Goal: Task Accomplishment & Management: Complete application form

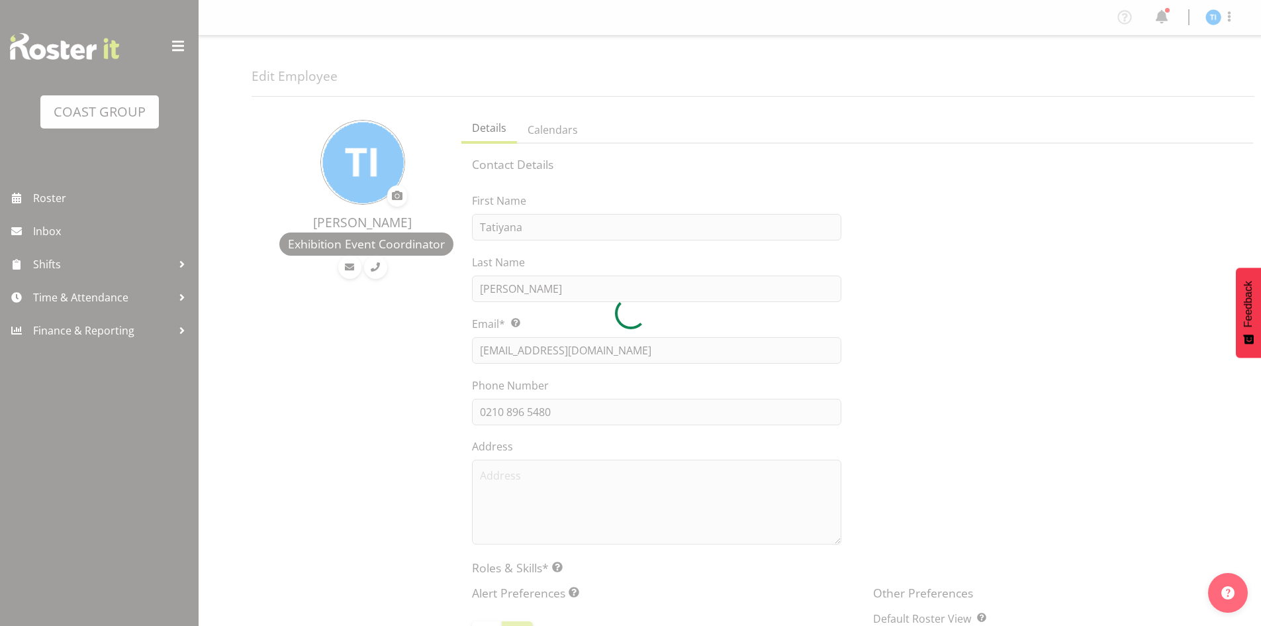
select select "TimelineWeek"
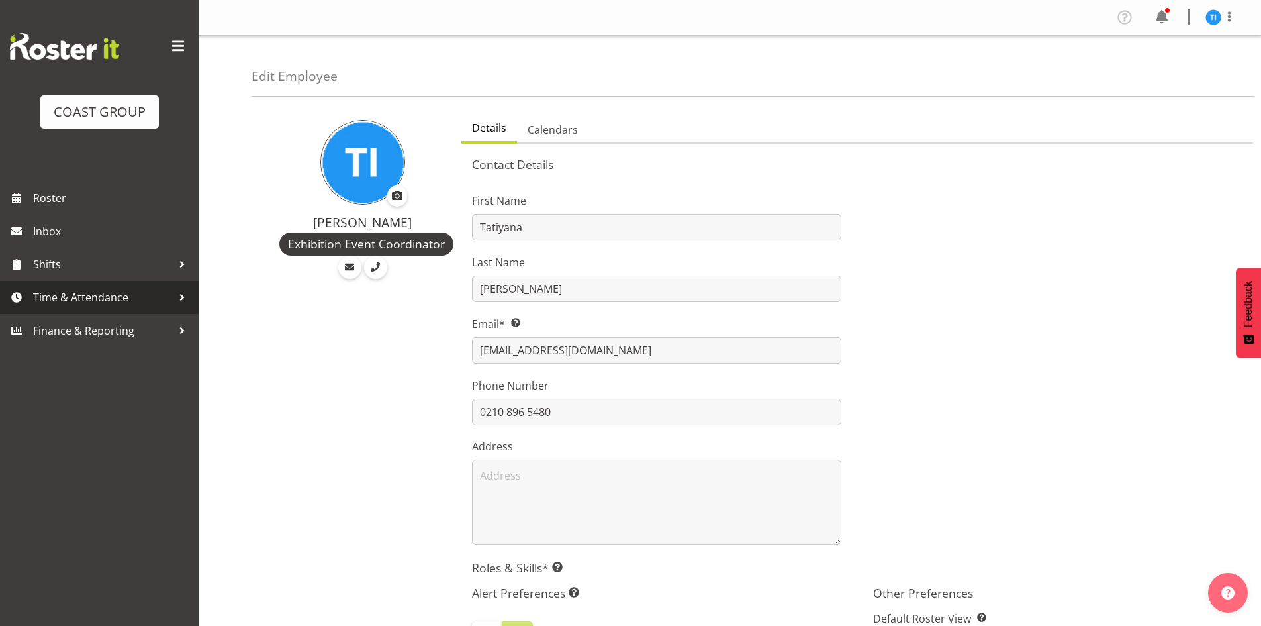
click at [89, 297] on span "Time & Attendance" at bounding box center [102, 297] width 139 height 20
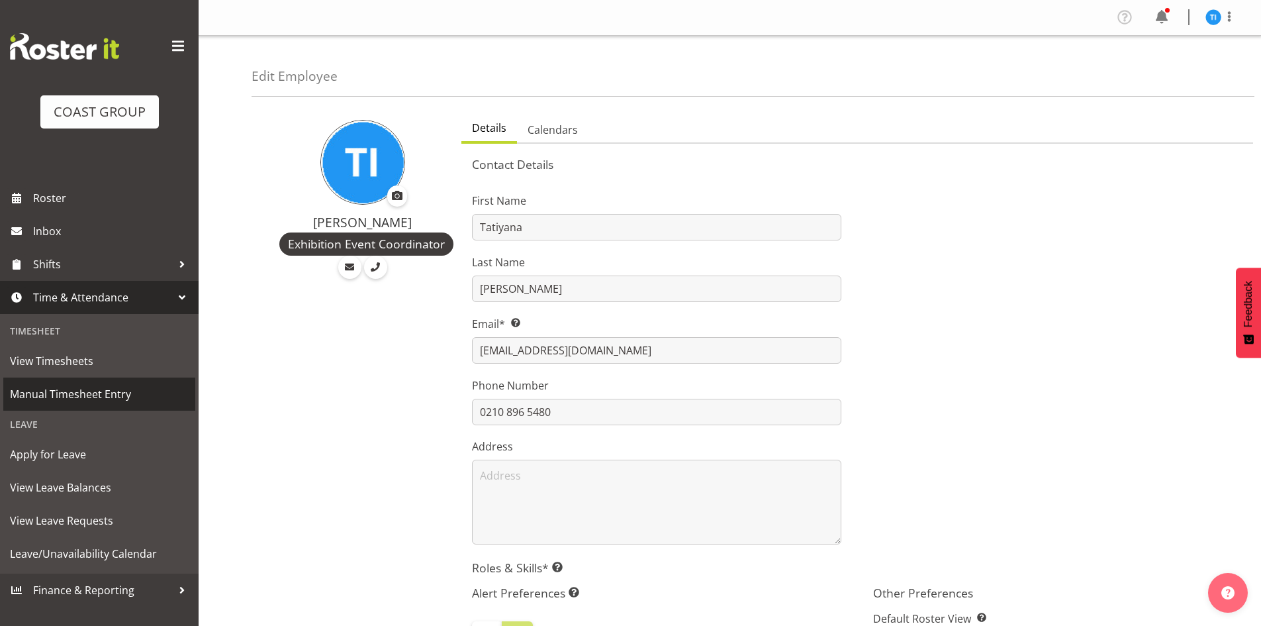
click at [146, 399] on span "Manual Timesheet Entry" at bounding box center [99, 394] width 179 height 20
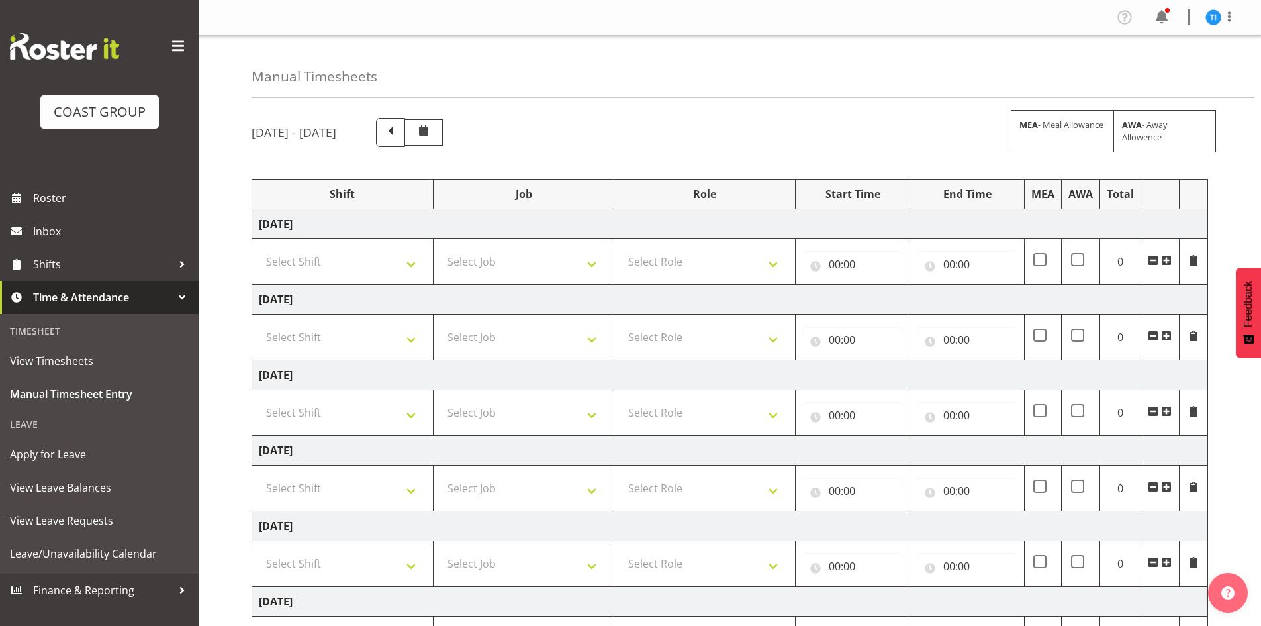
click at [1165, 333] on span at bounding box center [1166, 335] width 11 height 11
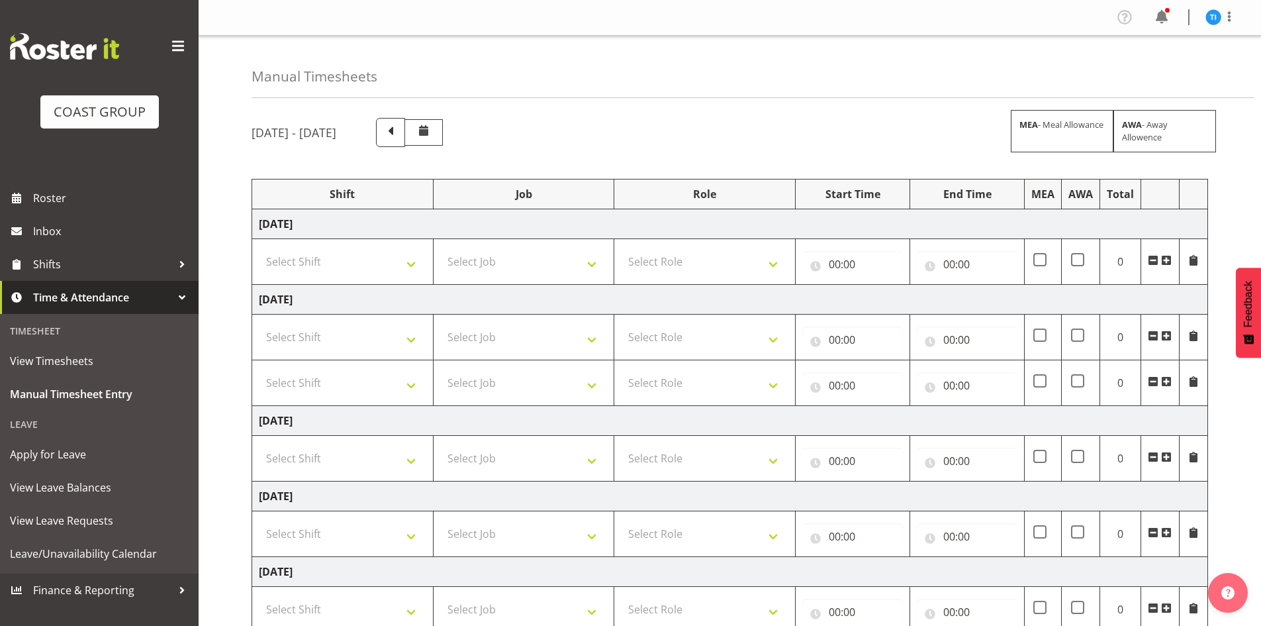
click at [1165, 333] on span at bounding box center [1166, 335] width 11 height 11
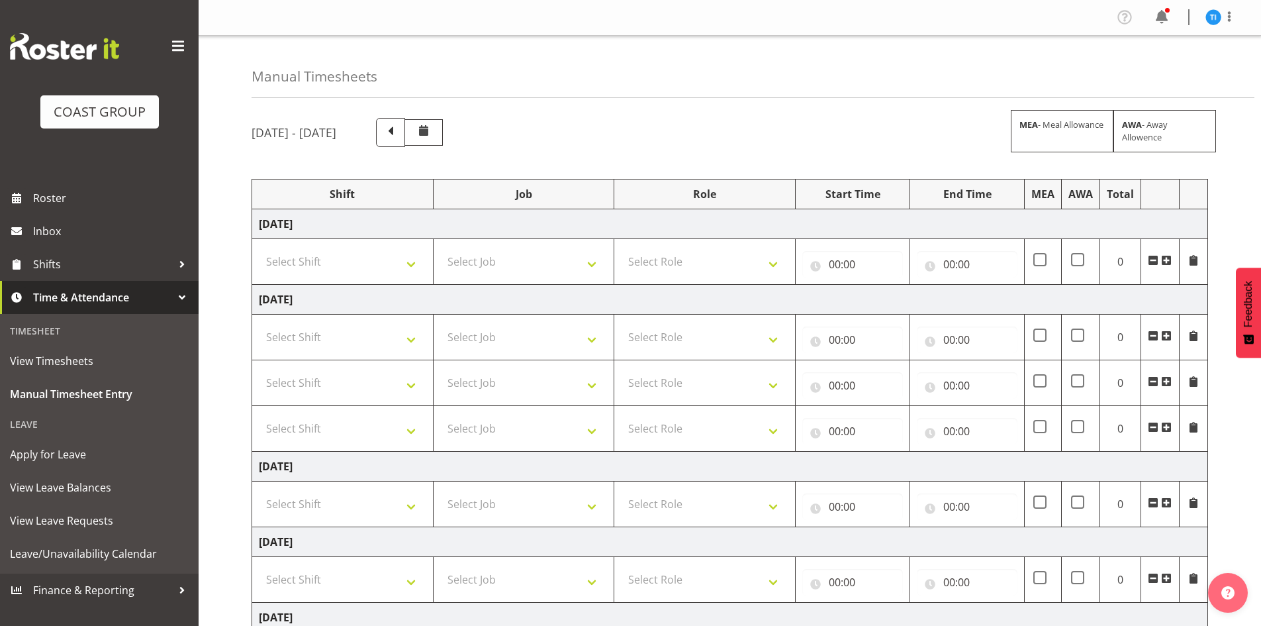
click at [1165, 333] on span at bounding box center [1166, 335] width 11 height 11
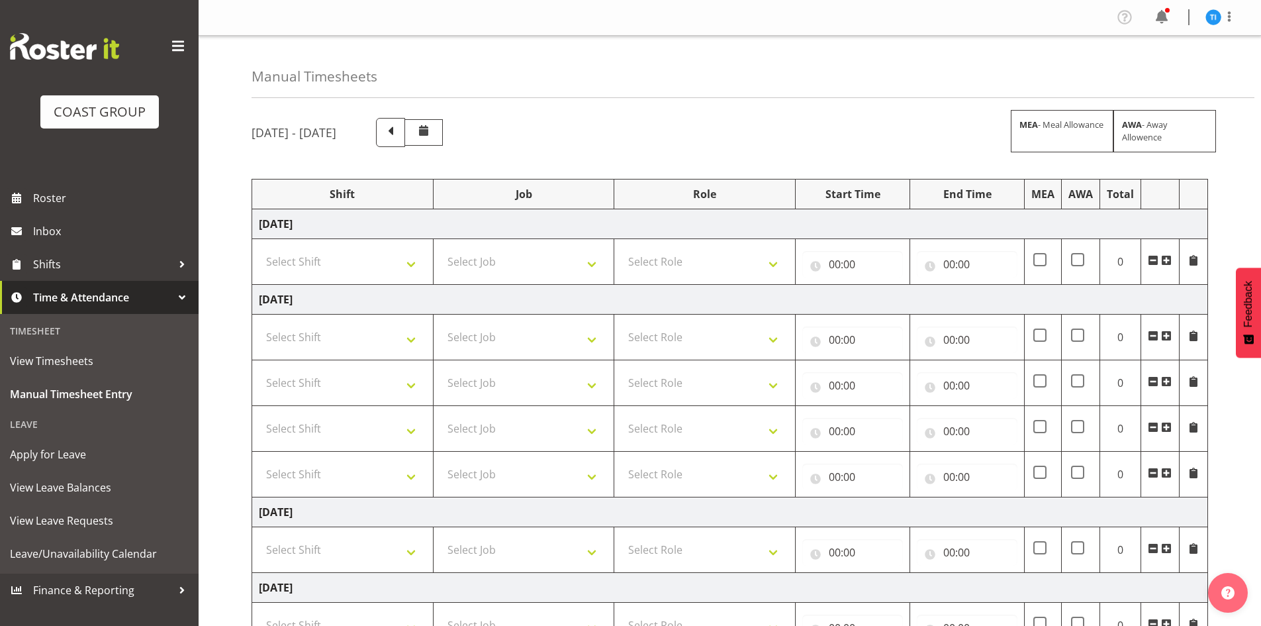
click at [1165, 333] on span at bounding box center [1166, 335] width 11 height 11
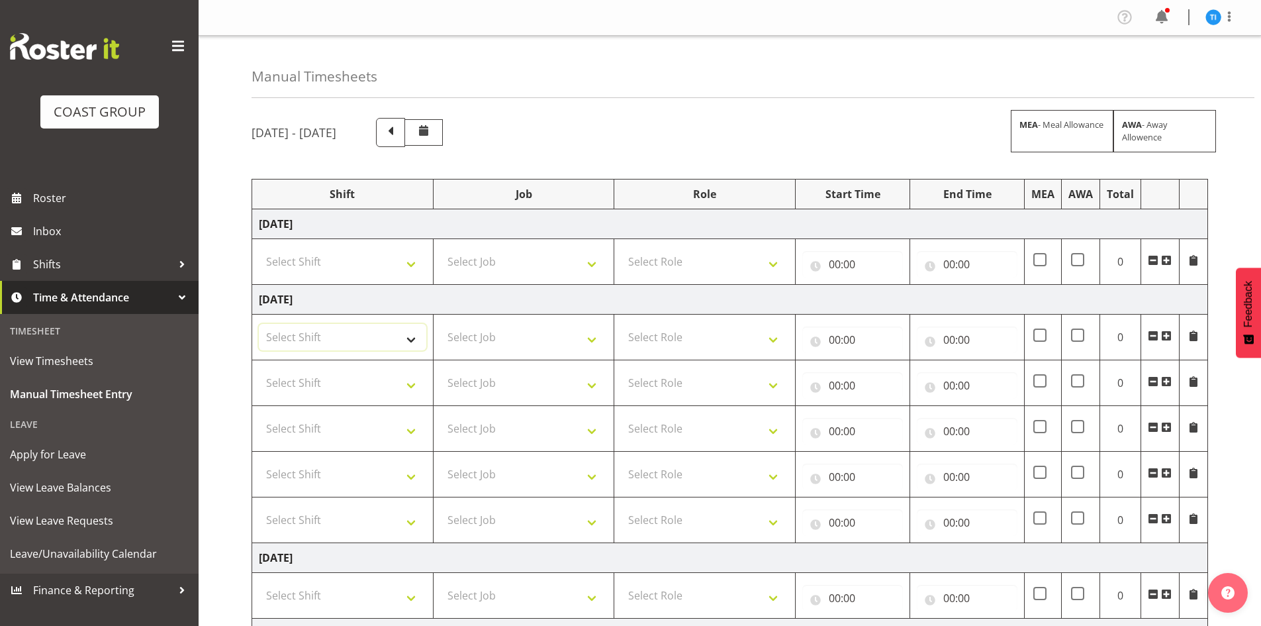
click at [373, 335] on select "Select Shift 25 Build NZPF @ Takina 7am 25 Service NZPF @ Takina [DATE] Break B…" at bounding box center [342, 337] width 167 height 26
select select "1464"
click at [360, 346] on select "Select Shift 25 Build NZPF @ Takina 7am 25 Service NZPF @ Takina [DATE] Break B…" at bounding box center [342, 337] width 167 height 26
click at [332, 387] on select "Select Shift 25 Build NZPF @ Takina 7am 25 Service NZPF @ Takina [DATE] Break B…" at bounding box center [342, 382] width 167 height 26
select select "1464"
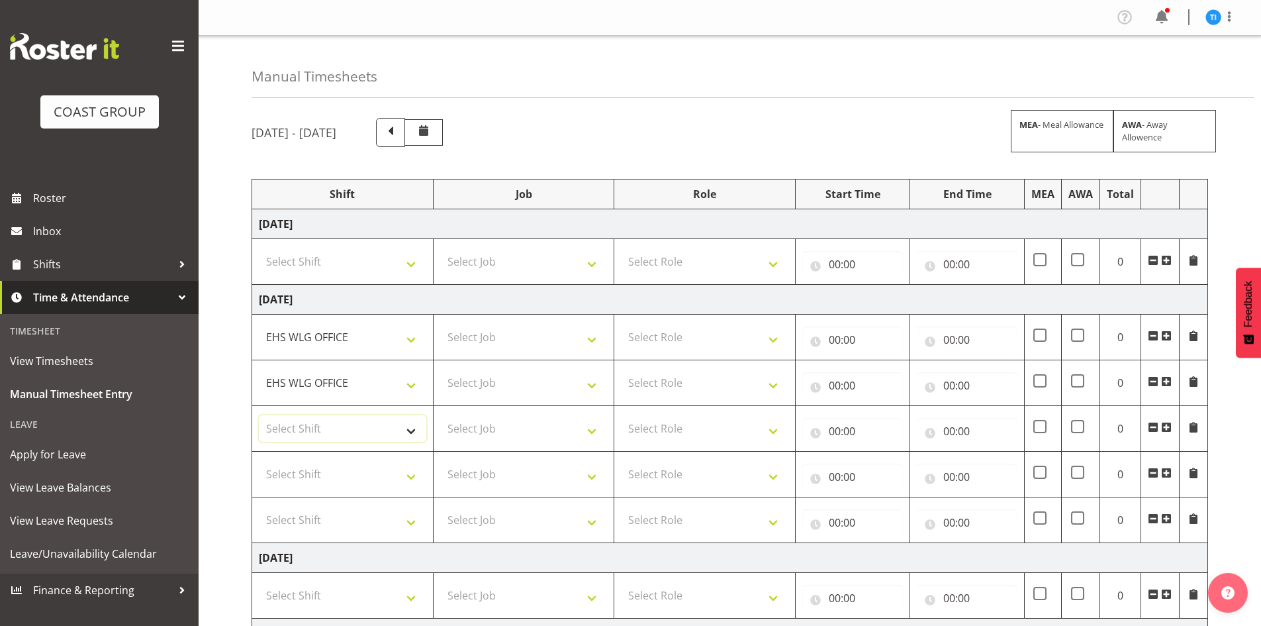
click at [363, 425] on select "Select Shift 25 Build NZPF @ Takina 7am 25 Service NZPF @ Takina [DATE] Break B…" at bounding box center [342, 428] width 167 height 26
select select "1464"
click at [340, 468] on select "Select Shift 25 Build NZPF @ Takina 7am 25 Service NZPF @ Takina [DATE] Break B…" at bounding box center [342, 474] width 167 height 26
select select "1464"
click at [318, 521] on select "Select Shift 25 Build NZPF @ Takina 7am 25 Service NZPF @ Takina [DATE] Break B…" at bounding box center [342, 519] width 167 height 26
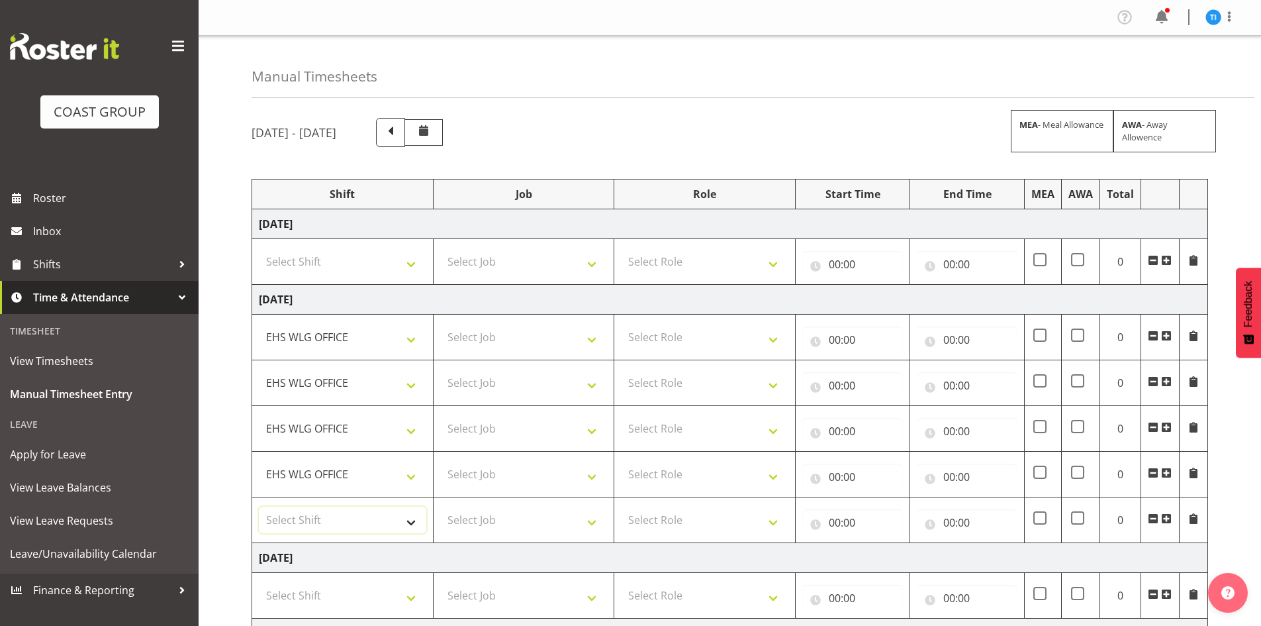
select select "1464"
drag, startPoint x: 318, startPoint y: 521, endPoint x: 346, endPoint y: 519, distance: 27.2
click at [318, 521] on select "Select Shift 25 Build NZPF @ Takina 7am 25 Service NZPF @ Takina [DATE] Break B…" at bounding box center [342, 519] width 167 height 26
click at [653, 341] on select "Select Role EHS WLG OPS" at bounding box center [704, 337] width 167 height 26
select select "191"
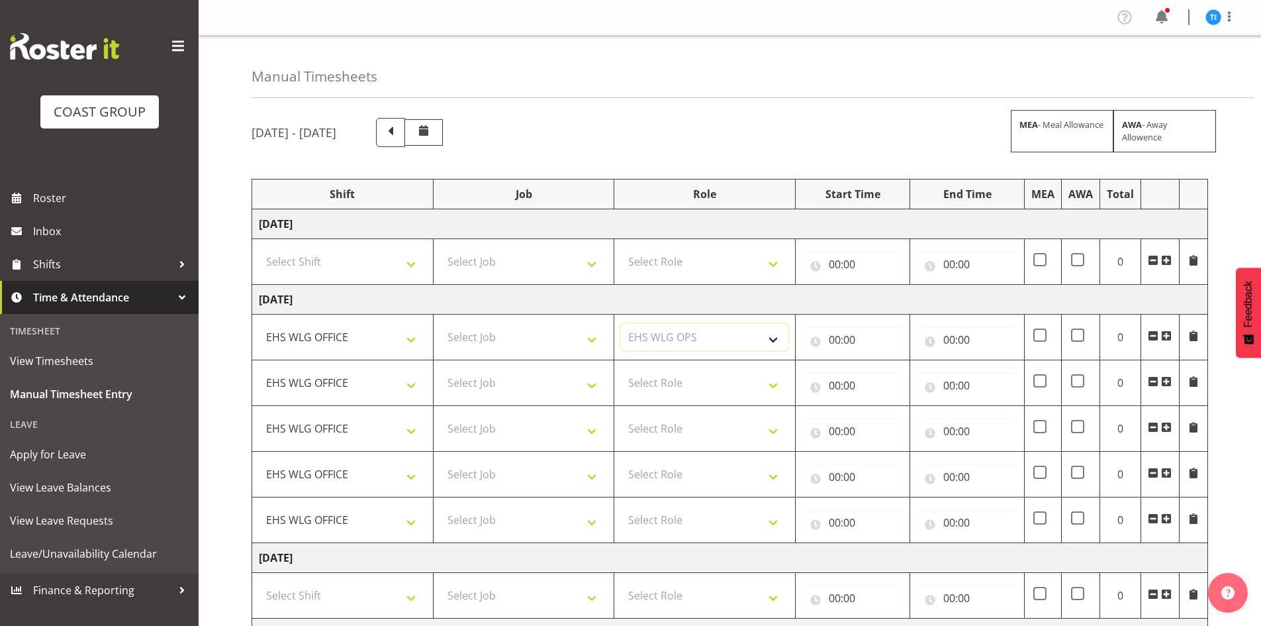
click at [653, 341] on select "Select Role EHS WLG OPS" at bounding box center [704, 337] width 167 height 26
click at [643, 385] on select "Select Role EHS WLG OPS" at bounding box center [704, 382] width 167 height 26
select select "191"
click at [643, 385] on select "Select Role EHS WLG OPS" at bounding box center [704, 382] width 167 height 26
click at [640, 432] on select "Select Role EHS WLG OPS" at bounding box center [704, 428] width 167 height 26
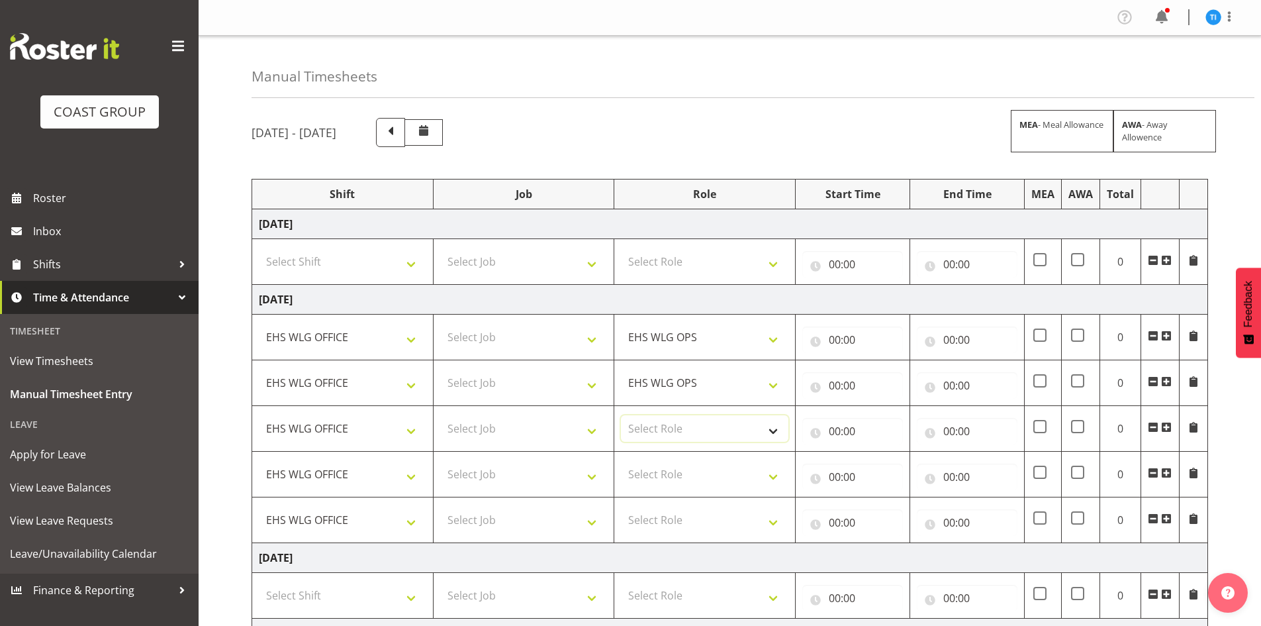
select select "191"
click at [640, 432] on select "Select Role EHS WLG OPS" at bounding box center [704, 428] width 167 height 26
click at [652, 473] on select "Select Role EHS WLG OPS" at bounding box center [704, 474] width 167 height 26
select select "191"
drag, startPoint x: 652, startPoint y: 473, endPoint x: 661, endPoint y: 497, distance: 24.7
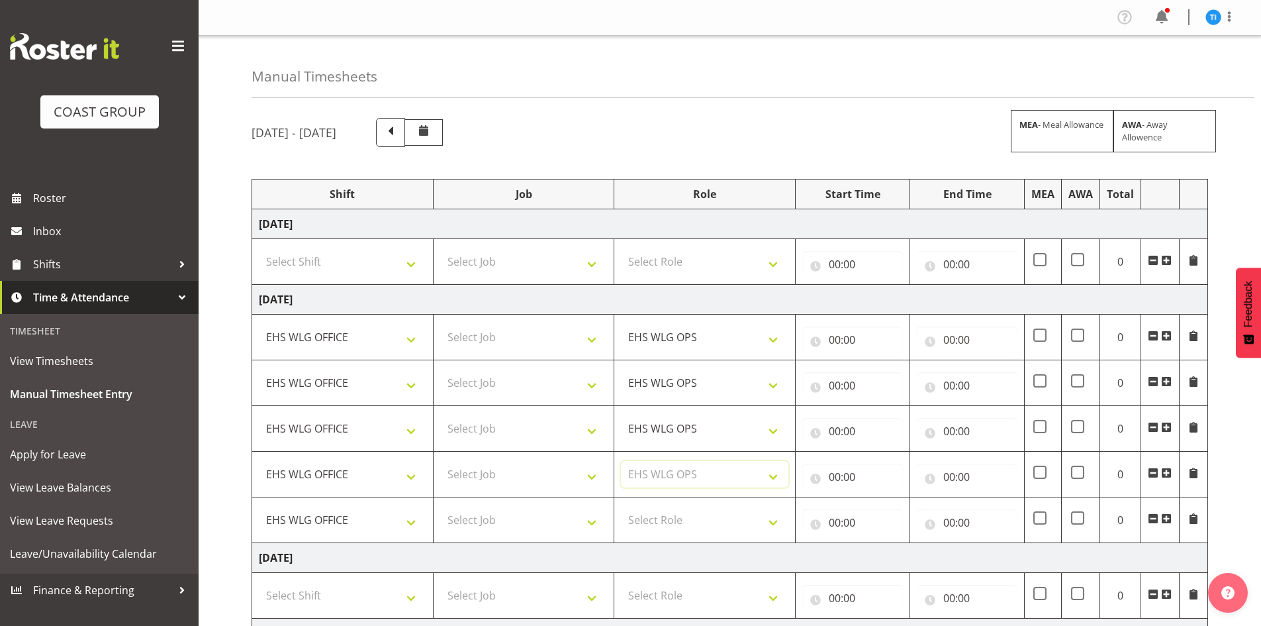
click at [652, 473] on select "Select Role EHS WLG OPS" at bounding box center [704, 474] width 167 height 26
click at [662, 518] on select "Select Role EHS WLG OPS" at bounding box center [704, 519] width 167 height 26
select select "191"
click at [661, 518] on select "Select Role EHS WLG OPS" at bounding box center [704, 519] width 167 height 26
click at [1166, 518] on span at bounding box center [1166, 518] width 11 height 11
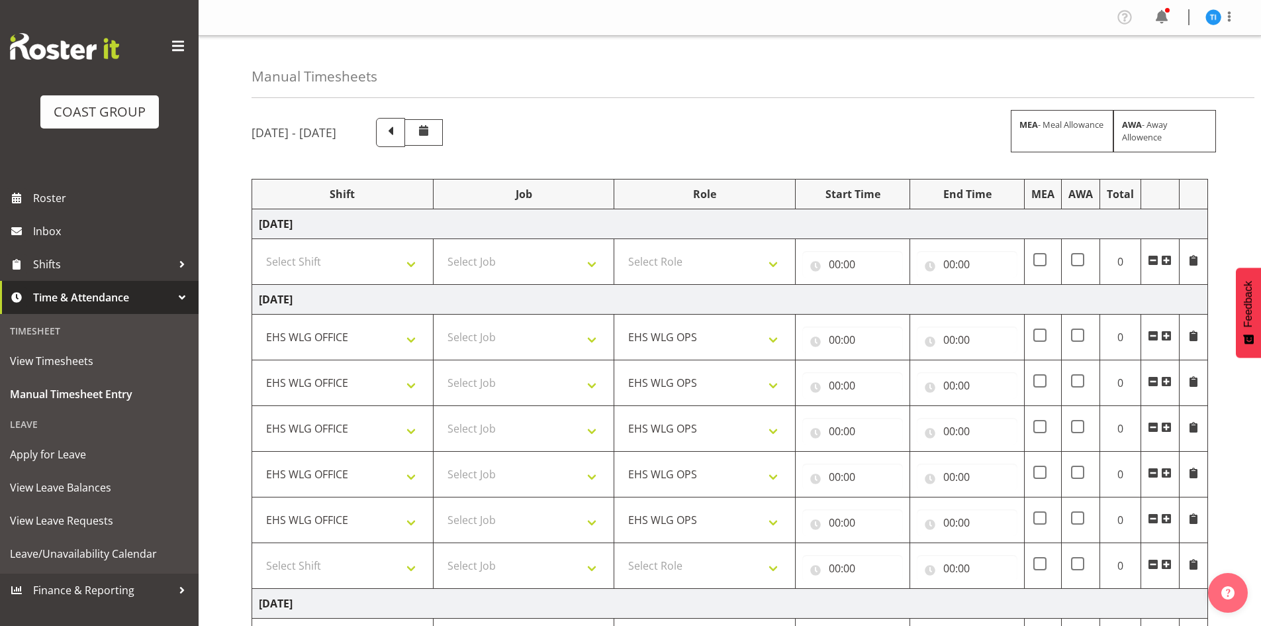
click at [1166, 518] on span at bounding box center [1166, 518] width 11 height 11
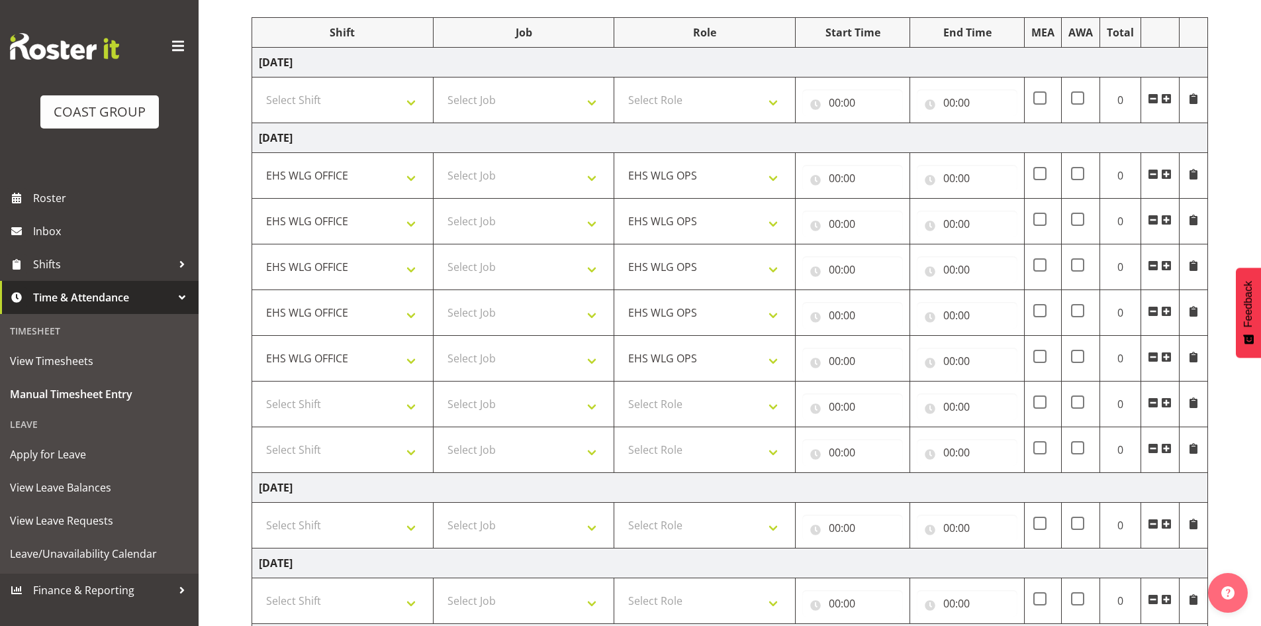
scroll to position [199, 0]
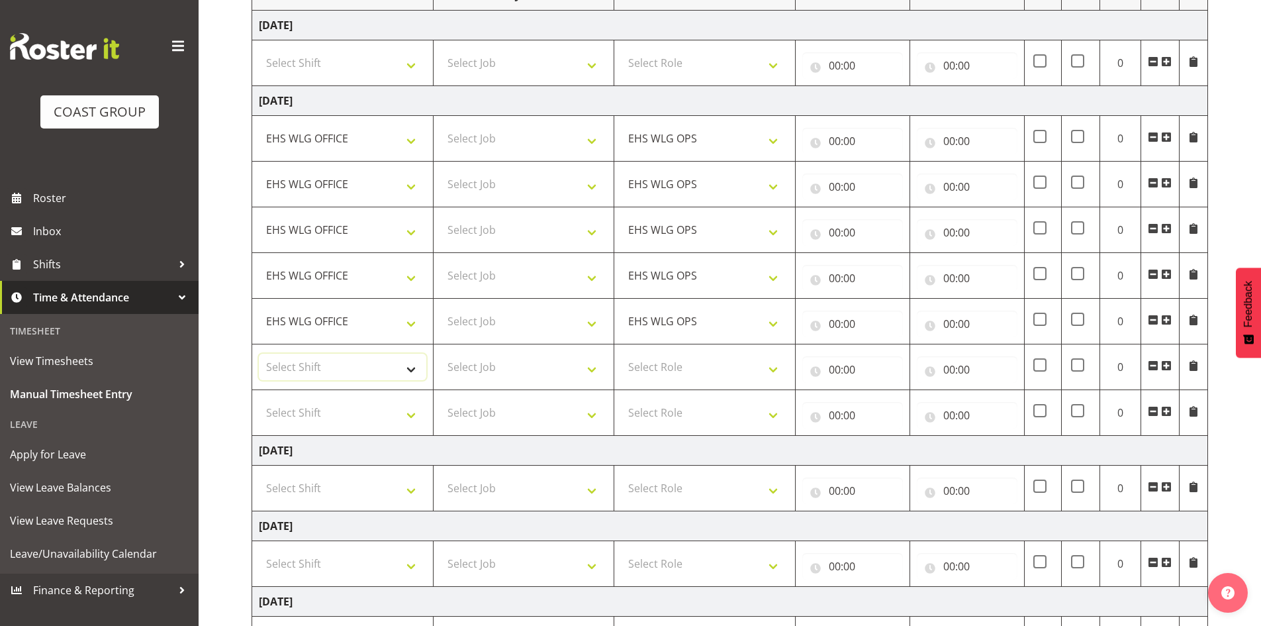
click at [314, 361] on select "Select Shift 25 Build NZPF @ Takina 7am 25 Service NZPF @ Takina [DATE] Break B…" at bounding box center [342, 367] width 167 height 26
select select "1464"
click at [316, 408] on select "Select Shift 25 Build NZPF @ Takina 7am 25 Service NZPF @ Takina [DATE] Break B…" at bounding box center [342, 412] width 167 height 26
select select "1464"
click at [316, 408] on select "Select Shift 25 Build NZPF @ Takina 7am 25 Service NZPF @ Takina [DATE] Break B…" at bounding box center [342, 412] width 167 height 26
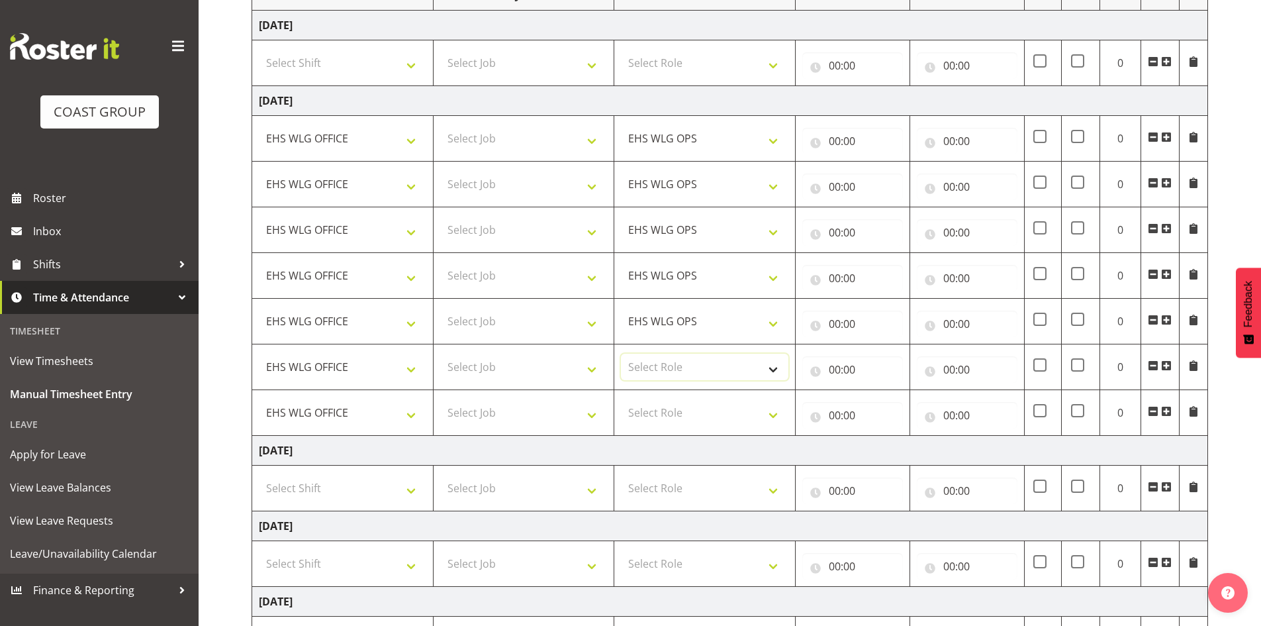
click at [723, 367] on select "Select Role EHS WLG OPS" at bounding box center [704, 367] width 167 height 26
select select "191"
click at [723, 367] on select "Select Role EHS WLG OPS" at bounding box center [704, 367] width 167 height 26
click at [679, 408] on select "Select Role EHS WLG OPS" at bounding box center [704, 412] width 167 height 26
select select "191"
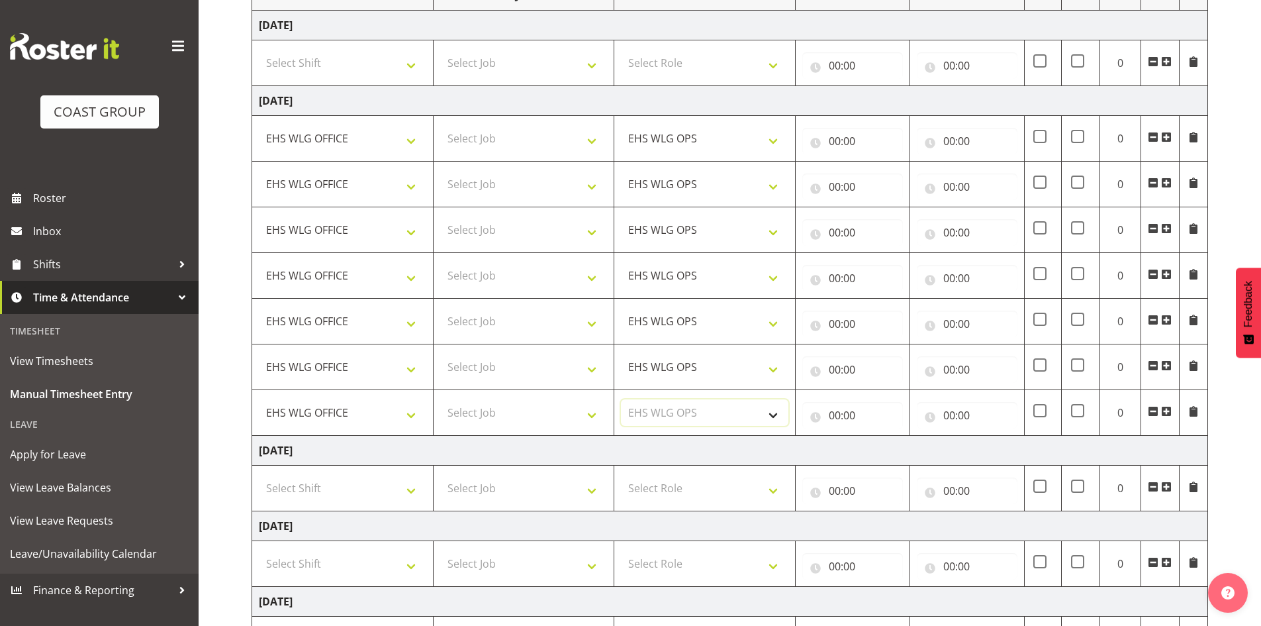
click at [679, 408] on select "Select Role EHS WLG OPS" at bounding box center [704, 412] width 167 height 26
click at [526, 130] on select "Select Job 1 Carlton Events 1 [PERSON_NAME][GEOGRAPHIC_DATA] 1 [PERSON_NAME][GE…" at bounding box center [523, 138] width 167 height 26
select select "9735"
click at [440, 125] on select "Select Job 1 Carlton Events 1 [PERSON_NAME][GEOGRAPHIC_DATA] 1 [PERSON_NAME][GE…" at bounding box center [523, 138] width 167 height 26
click at [516, 179] on select "Select Job 1 Carlton Events 1 [PERSON_NAME][GEOGRAPHIC_DATA] 1 [PERSON_NAME][GE…" at bounding box center [523, 184] width 167 height 26
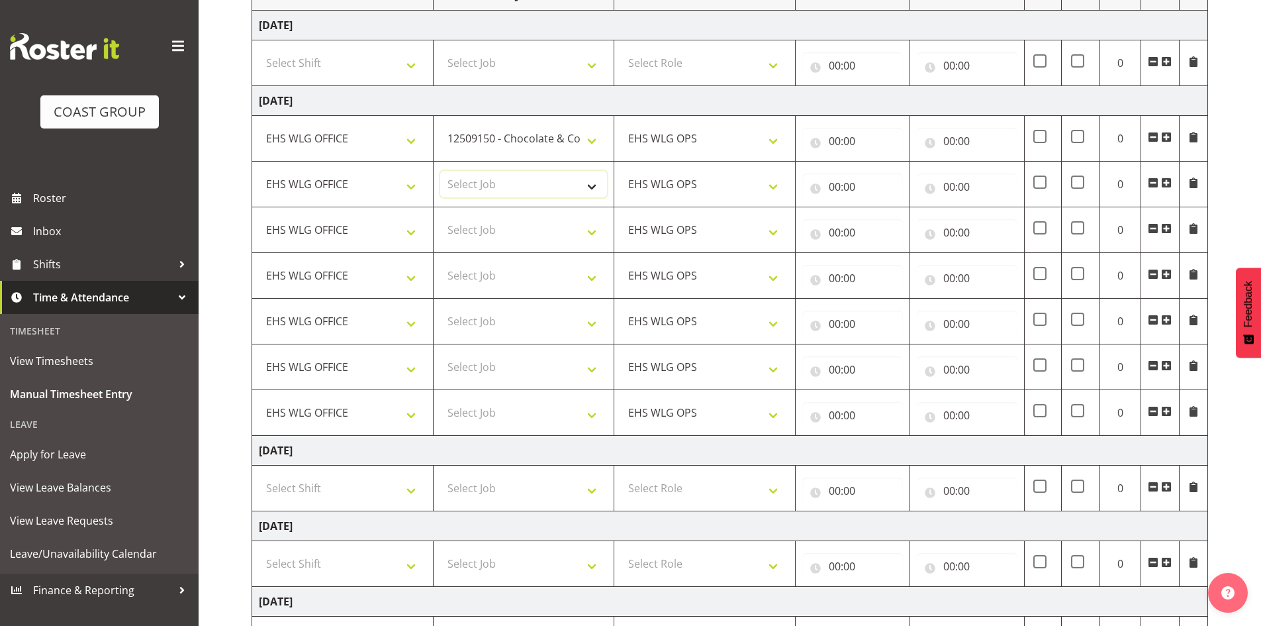
select select "10680"
click at [440, 171] on select "Select Job 1 Carlton Events 1 [PERSON_NAME][GEOGRAPHIC_DATA] 1 [PERSON_NAME][GE…" at bounding box center [523, 184] width 167 height 26
click at [486, 234] on select "Select Job 1 Carlton Events 1 [PERSON_NAME][GEOGRAPHIC_DATA] 1 [PERSON_NAME][GE…" at bounding box center [523, 229] width 167 height 26
select select "9348"
click at [440, 216] on select "Select Job 1 Carlton Events 1 [PERSON_NAME][GEOGRAPHIC_DATA] 1 [PERSON_NAME][GE…" at bounding box center [523, 229] width 167 height 26
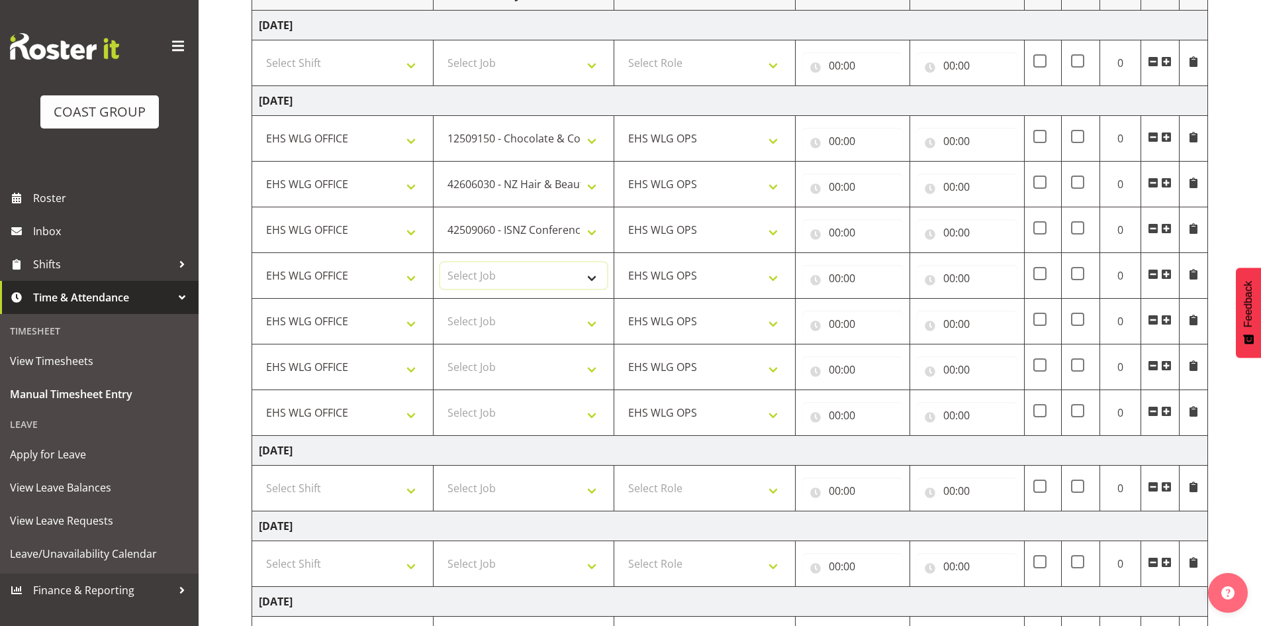
click at [467, 266] on select "Select Job 1 Carlton Events 1 [PERSON_NAME][GEOGRAPHIC_DATA] 1 [PERSON_NAME][GE…" at bounding box center [523, 275] width 167 height 26
select select "8678"
click at [440, 262] on select "Select Job 1 Carlton Events 1 [PERSON_NAME][GEOGRAPHIC_DATA] 1 [PERSON_NAME][GE…" at bounding box center [523, 275] width 167 height 26
click at [526, 323] on select "Select Job 1 Carlton Events 1 [PERSON_NAME][GEOGRAPHIC_DATA] 1 [PERSON_NAME][GE…" at bounding box center [523, 321] width 167 height 26
select select "8963"
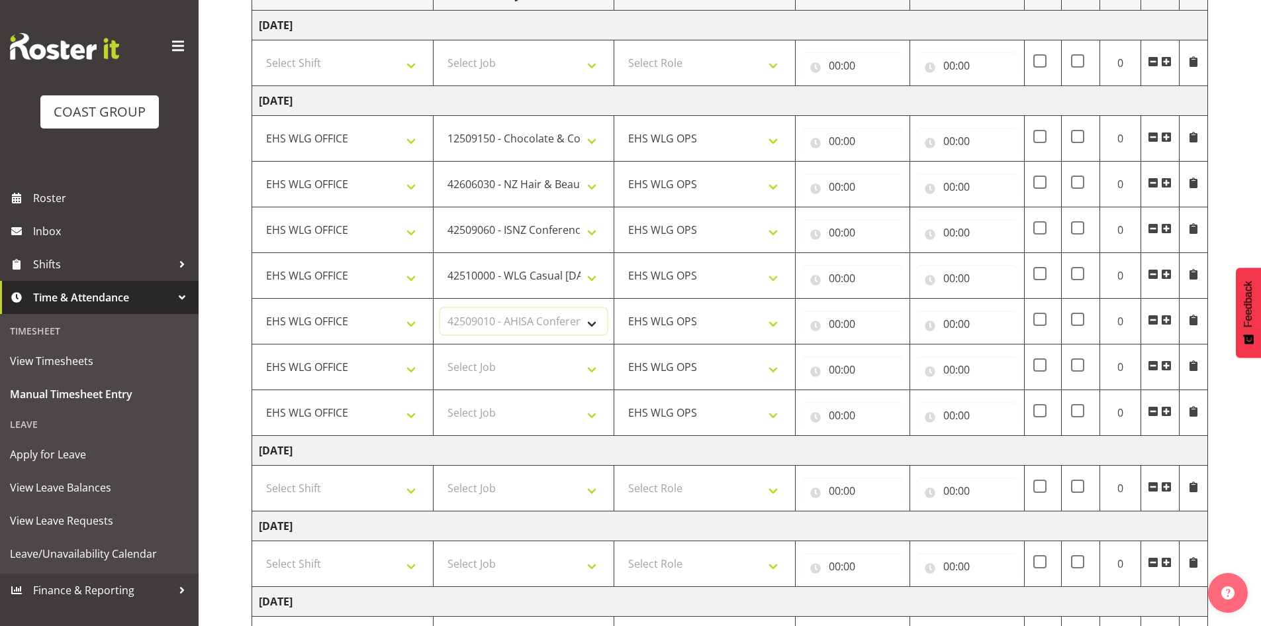
click at [440, 308] on select "Select Job 1 Carlton Events 1 [PERSON_NAME][GEOGRAPHIC_DATA] 1 [PERSON_NAME][GE…" at bounding box center [523, 321] width 167 height 26
click at [459, 367] on select "Select Job 1 Carlton Events 1 [PERSON_NAME][GEOGRAPHIC_DATA] 1 [PERSON_NAME][GE…" at bounding box center [523, 367] width 167 height 26
select select "8995"
click at [440, 354] on select "Select Job 1 Carlton Events 1 [PERSON_NAME][GEOGRAPHIC_DATA] 1 [PERSON_NAME][GE…" at bounding box center [523, 367] width 167 height 26
click at [1166, 411] on span at bounding box center [1166, 411] width 11 height 11
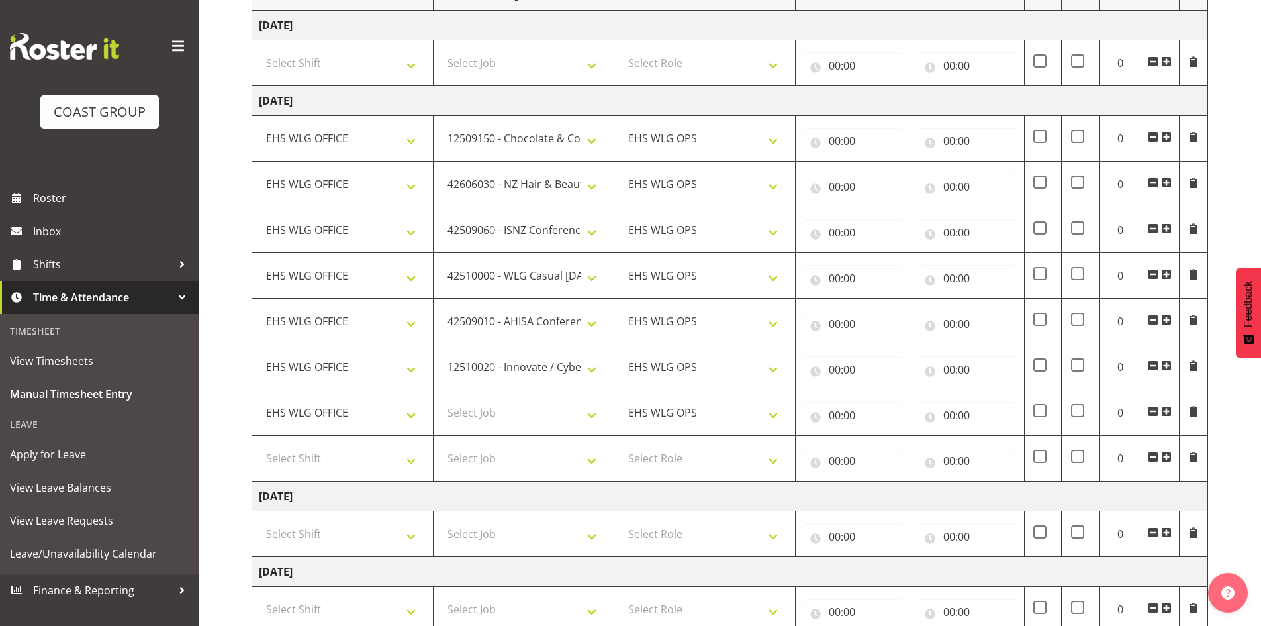
click at [1166, 411] on span at bounding box center [1166, 411] width 11 height 11
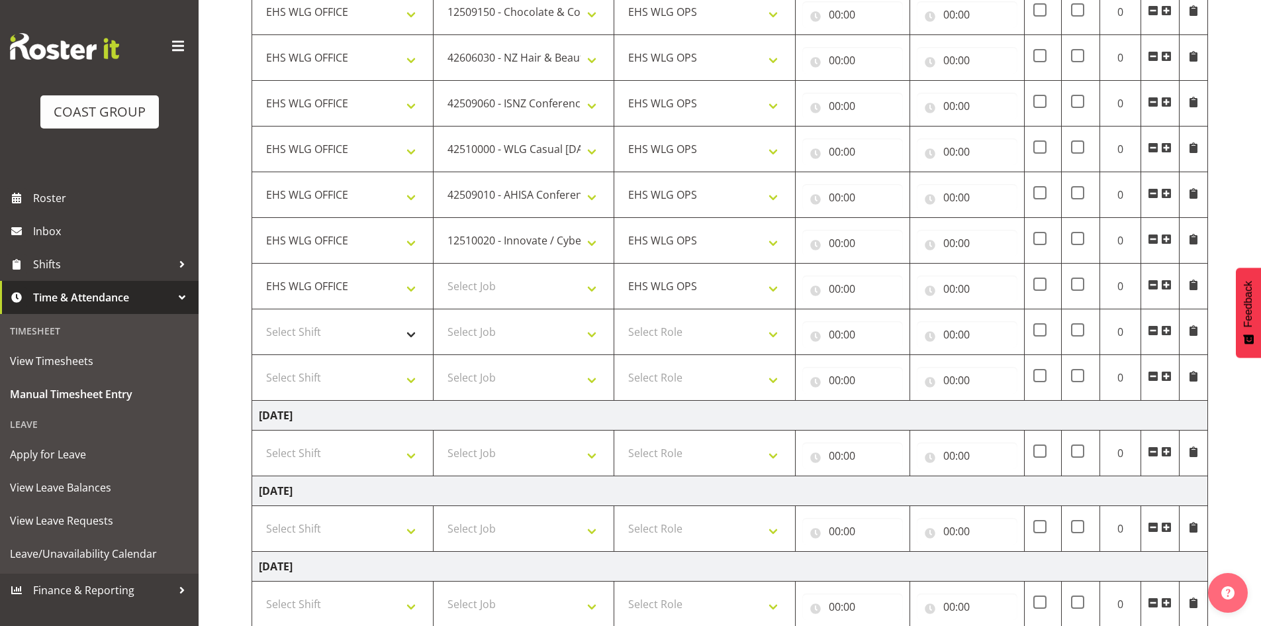
scroll to position [331, 0]
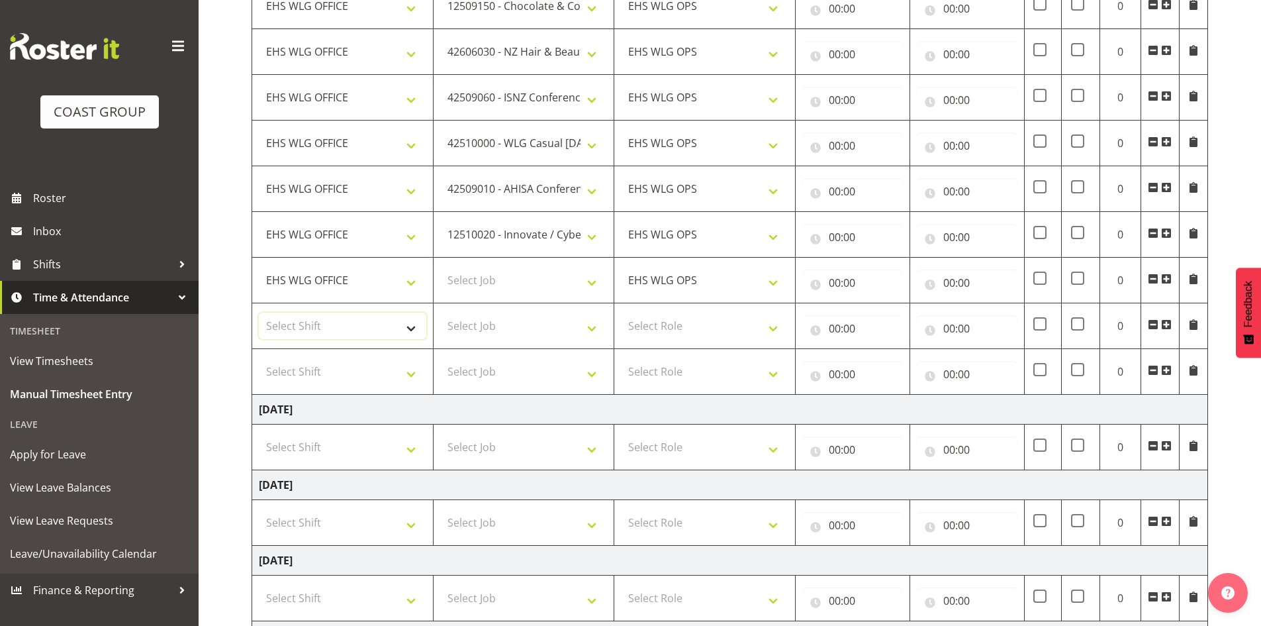
click at [356, 323] on select "Select Shift 25 Build NZPF @ Takina 7am 25 Service NZPF @ Takina [DATE] Break B…" at bounding box center [342, 325] width 167 height 26
select select "1464"
click at [343, 361] on select "Select Shift 25 Build NZPF @ Takina 7am 25 Service NZPF @ Takina [DATE] Break B…" at bounding box center [342, 371] width 167 height 26
select select "1464"
drag, startPoint x: 343, startPoint y: 361, endPoint x: 352, endPoint y: 359, distance: 9.5
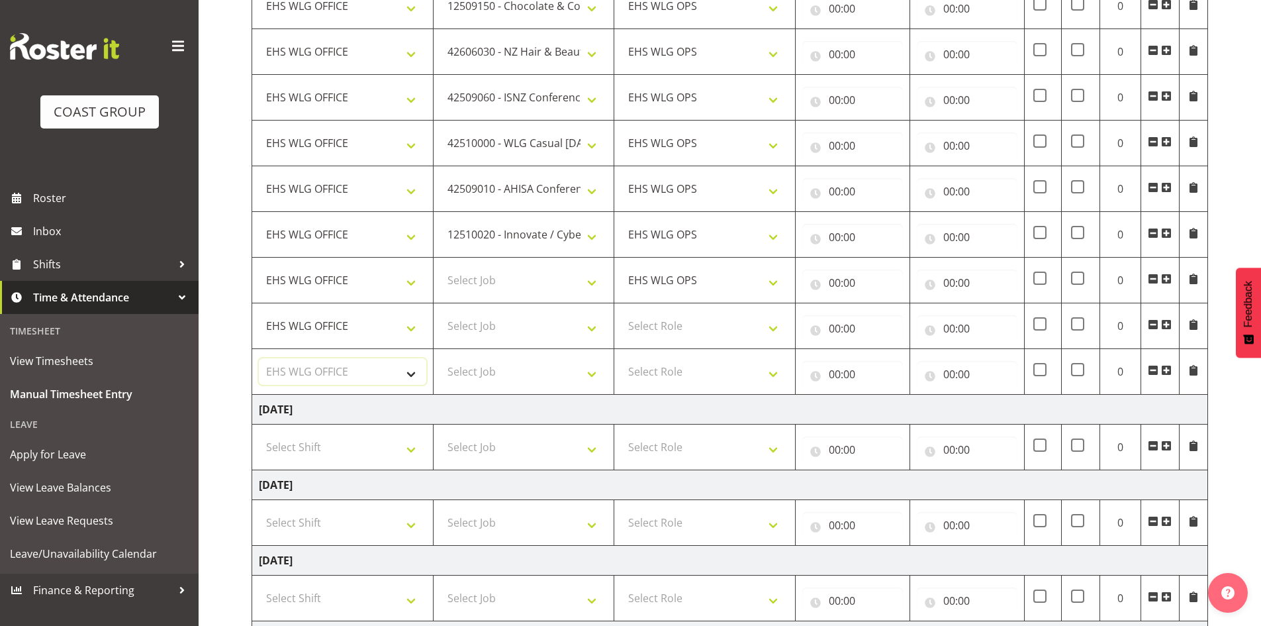
click at [346, 359] on select "Select Shift 25 Build NZPF @ Takina 7am 25 Service NZPF @ Takina [DATE] Break B…" at bounding box center [342, 371] width 167 height 26
click at [741, 320] on select "Select Role EHS WLG OPS" at bounding box center [704, 325] width 167 height 26
select select "191"
click at [741, 321] on select "Select Role EHS WLG OPS" at bounding box center [704, 325] width 167 height 26
click at [702, 366] on select "Select Role EHS WLG OPS" at bounding box center [704, 371] width 167 height 26
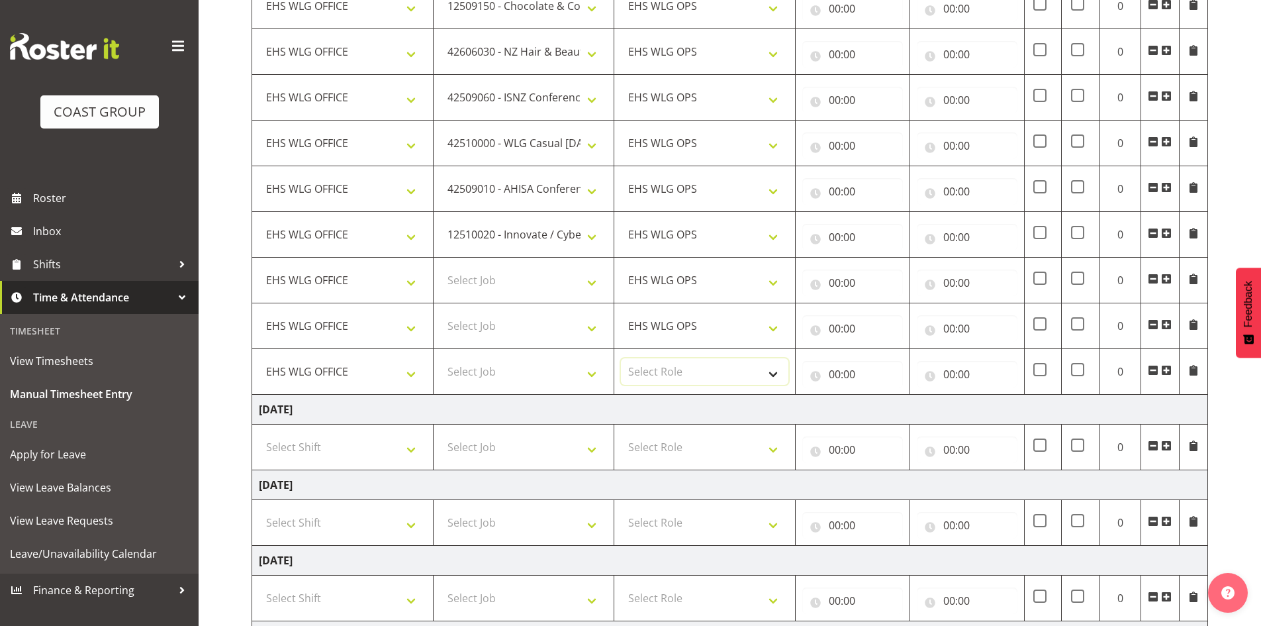
select select "191"
click at [702, 366] on select "Select Role EHS WLG OPS" at bounding box center [704, 371] width 167 height 26
click at [540, 273] on select "Select Job 1 Carlton Events 1 [PERSON_NAME][GEOGRAPHIC_DATA] 1 [PERSON_NAME][GE…" at bounding box center [523, 280] width 167 height 26
select select "9888"
click at [440, 267] on select "Select Job 1 Carlton Events 1 [PERSON_NAME][GEOGRAPHIC_DATA] 1 [PERSON_NAME][GE…" at bounding box center [523, 280] width 167 height 26
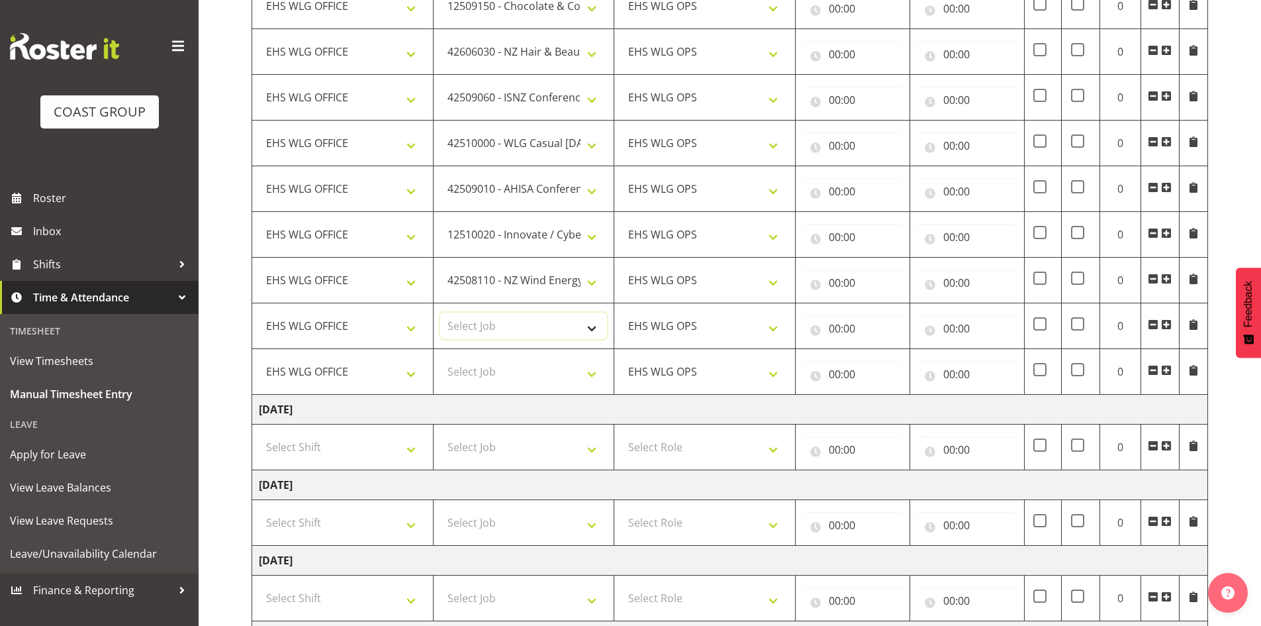
click at [458, 322] on select "Select Job 1 Carlton Events 1 [PERSON_NAME][GEOGRAPHIC_DATA] 1 [PERSON_NAME][GE…" at bounding box center [523, 325] width 167 height 26
select select "9096"
click at [440, 312] on select "Select Job 1 Carlton Events 1 [PERSON_NAME][GEOGRAPHIC_DATA] 1 [PERSON_NAME][GE…" at bounding box center [523, 325] width 167 height 26
click at [534, 375] on select "Select Job 1 Carlton Events 1 [PERSON_NAME][GEOGRAPHIC_DATA] 1 [PERSON_NAME][GE…" at bounding box center [523, 371] width 167 height 26
select select "69"
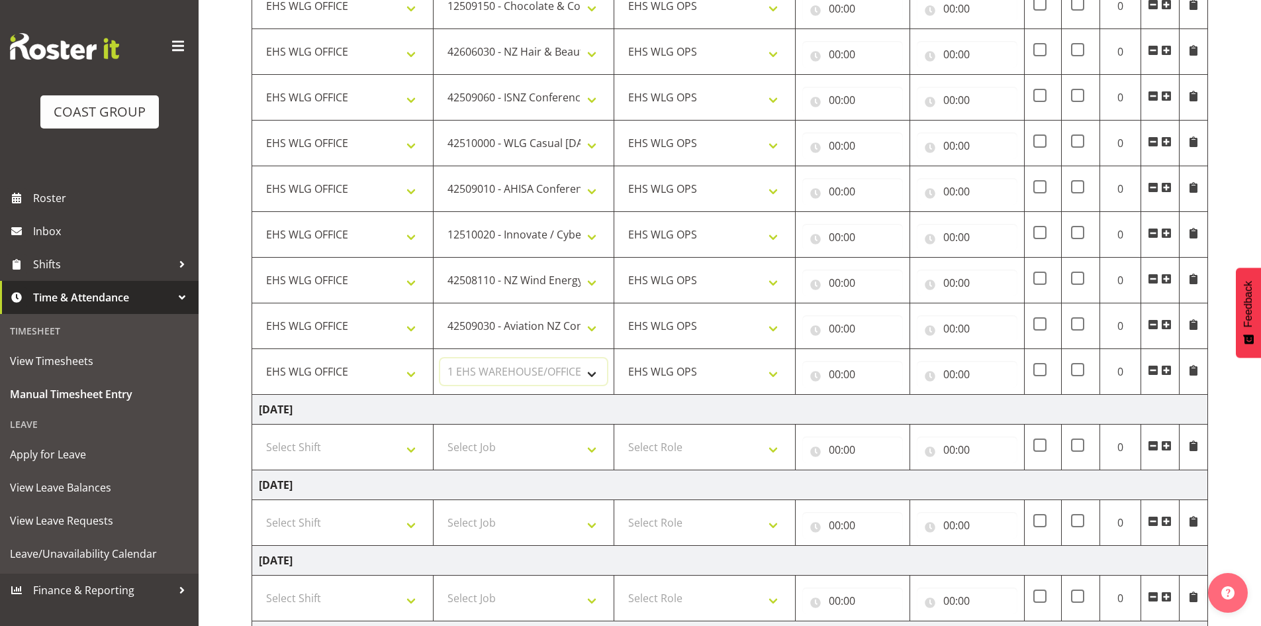
click at [440, 358] on select "Select Job 1 Carlton Events 1 [PERSON_NAME][GEOGRAPHIC_DATA] 1 [PERSON_NAME][GE…" at bounding box center [523, 371] width 167 height 26
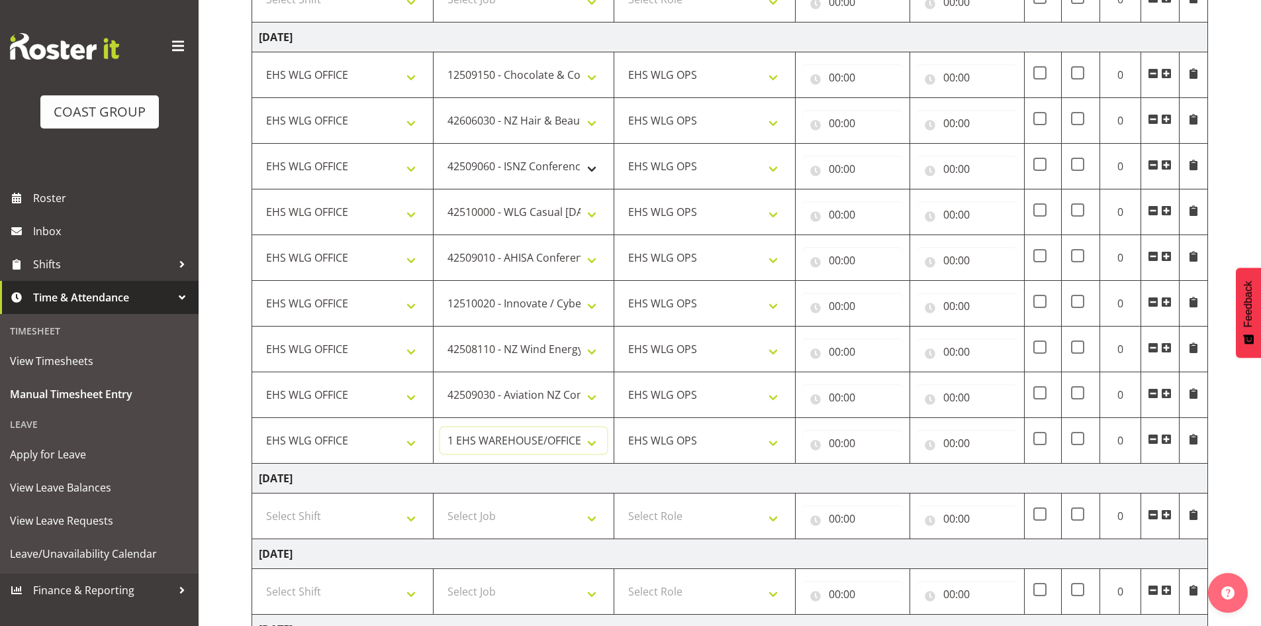
scroll to position [199, 0]
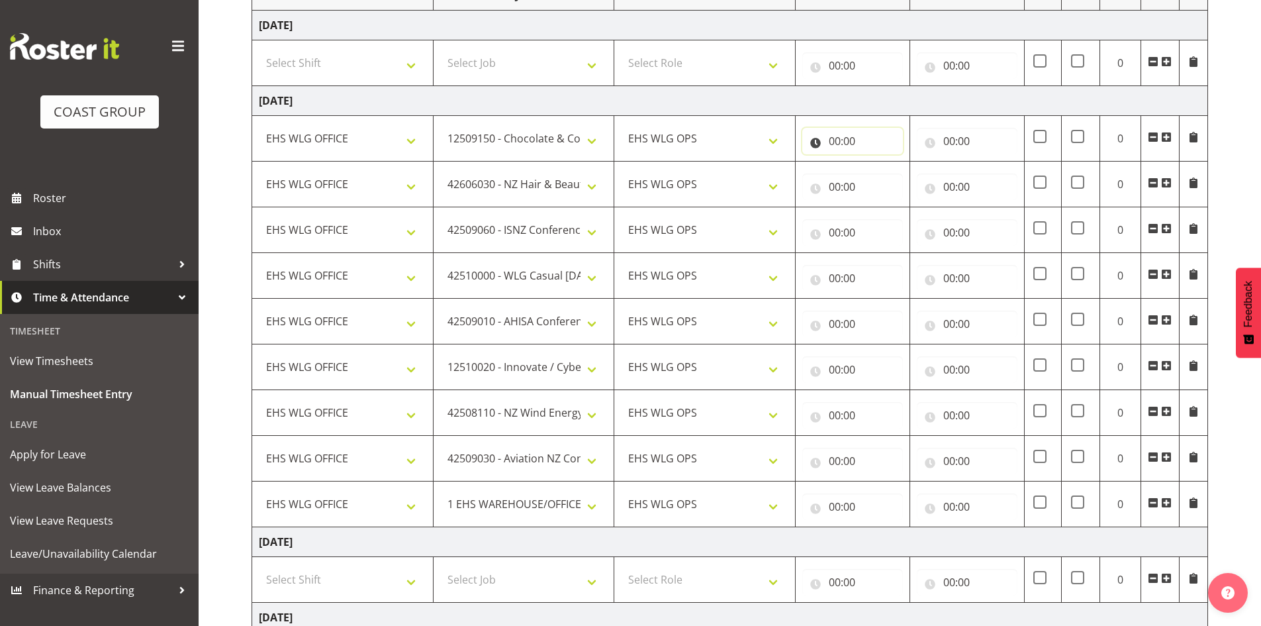
click at [833, 134] on input "00:00" at bounding box center [852, 141] width 101 height 26
click at [890, 172] on select "00 01 02 03 04 05 06 07 08 09 10 11 12 13 14 15 16 17 18 19 20 21 22 23" at bounding box center [893, 175] width 30 height 26
select select "7"
click at [878, 162] on select "00 01 02 03 04 05 06 07 08 09 10 11 12 13 14 15 16 17 18 19 20 21 22 23" at bounding box center [893, 175] width 30 height 26
type input "07:00"
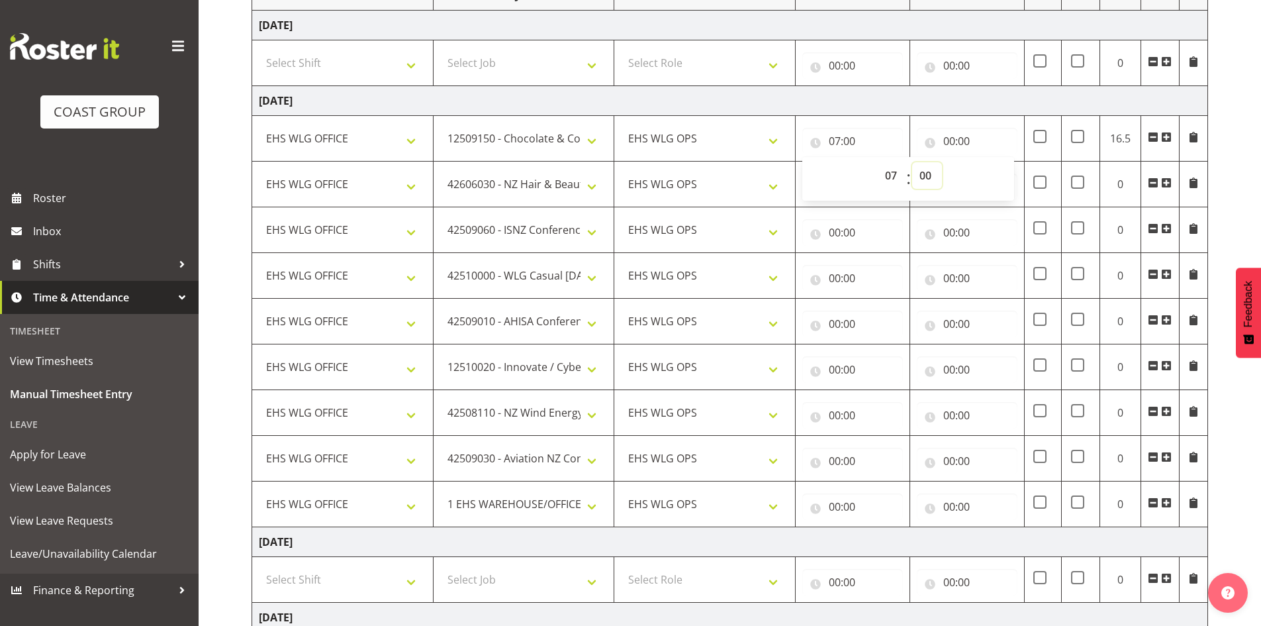
click at [929, 173] on select "00 01 02 03 04 05 06 07 08 09 10 11 12 13 14 15 16 17 18 19 20 21 22 23 24 25 2…" at bounding box center [927, 175] width 30 height 26
select select "30"
click at [912, 162] on select "00 01 02 03 04 05 06 07 08 09 10 11 12 13 14 15 16 17 18 19 20 21 22 23 24 25 2…" at bounding box center [927, 175] width 30 height 26
type input "07:30"
click at [951, 137] on input "00:00" at bounding box center [967, 141] width 101 height 26
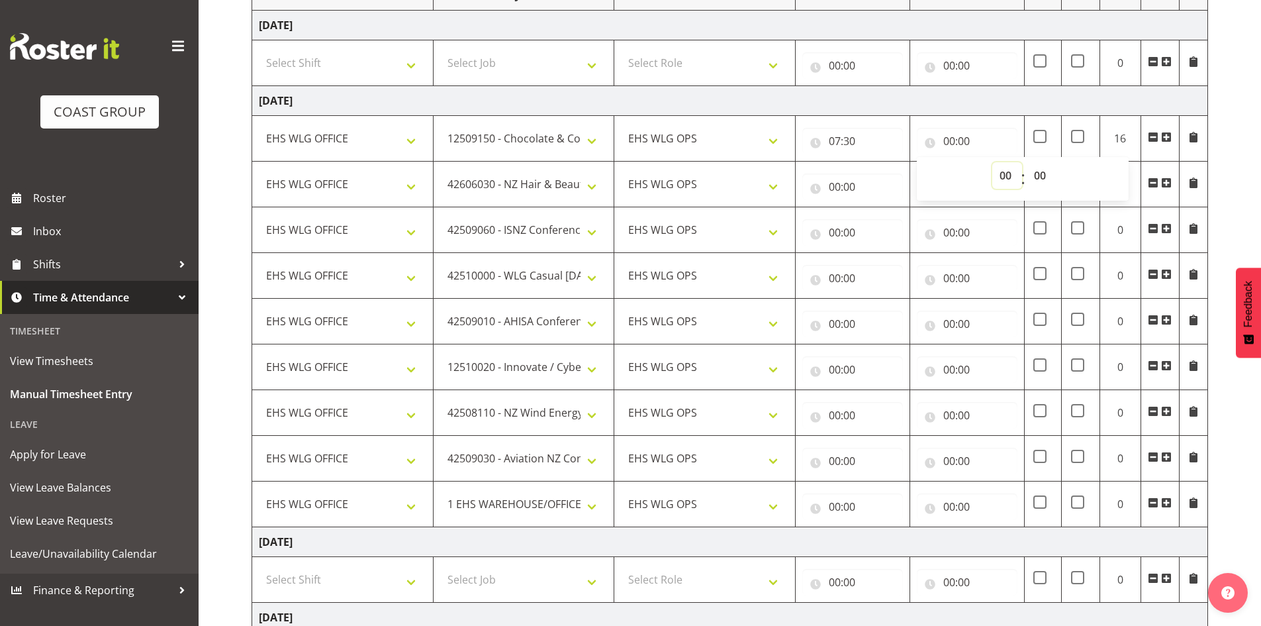
click at [1002, 172] on select "00 01 02 03 04 05 06 07 08 09 10 11 12 13 14 15 16 17 18 19 20 21 22 23" at bounding box center [1007, 175] width 30 height 26
select select "8"
click at [992, 162] on select "00 01 02 03 04 05 06 07 08 09 10 11 12 13 14 15 16 17 18 19 20 21 22 23" at bounding box center [1007, 175] width 30 height 26
type input "08:00"
click at [1004, 169] on select "00 01 02 03 04 05 06 07 08 09 10 11 12 13 14 15 16 17 18 19 20 21 22 23" at bounding box center [1007, 175] width 30 height 26
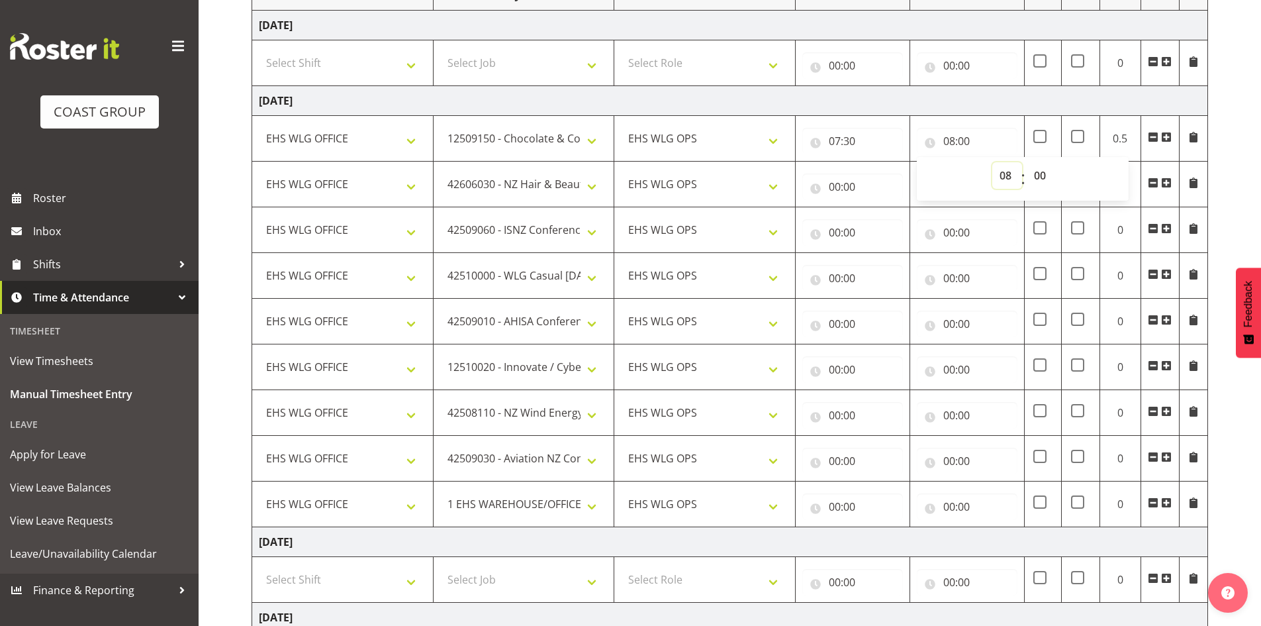
select select "9"
click at [992, 162] on select "00 01 02 03 04 05 06 07 08 09 10 11 12 13 14 15 16 17 18 19 20 21 22 23" at bounding box center [1007, 175] width 30 height 26
type input "09:00"
click at [832, 181] on input "00:00" at bounding box center [852, 186] width 101 height 26
click at [892, 214] on select "00 01 02 03 04 05 06 07 08 09 10 11 12 13 14 15 16 17 18 19 20 21 22 23" at bounding box center [893, 221] width 30 height 26
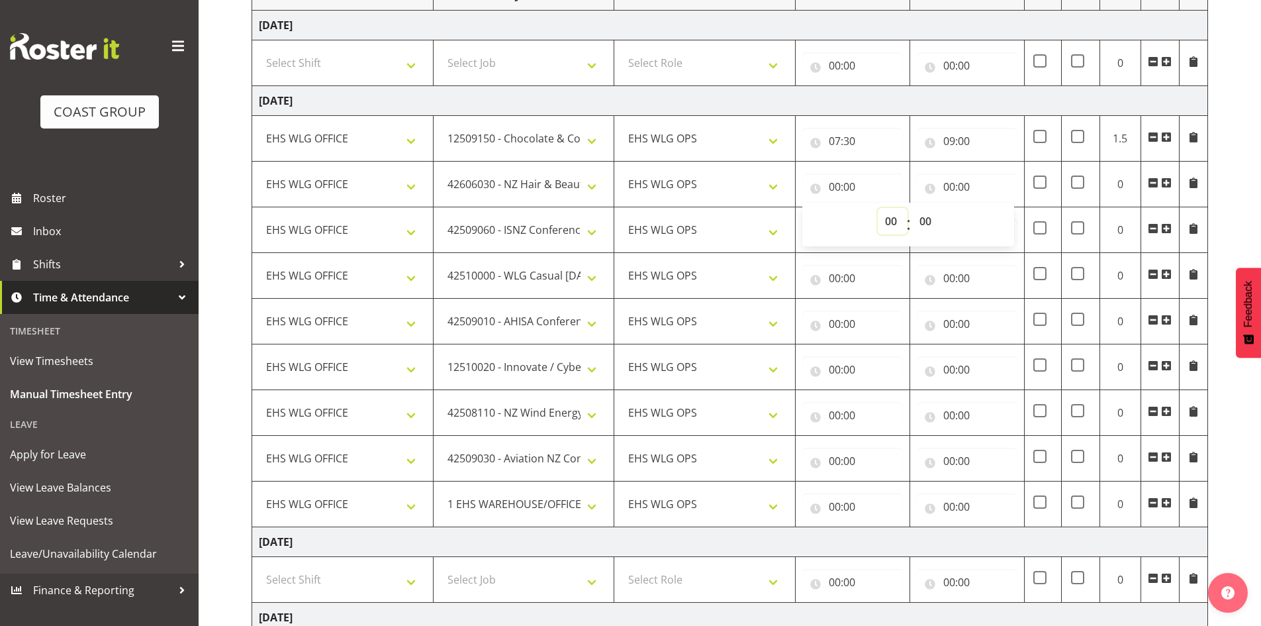
select select "9"
click at [878, 208] on select "00 01 02 03 04 05 06 07 08 09 10 11 12 13 14 15 16 17 18 19 20 21 22 23" at bounding box center [893, 221] width 30 height 26
type input "09:00"
click at [951, 175] on input "00:00" at bounding box center [967, 186] width 101 height 26
drag, startPoint x: 998, startPoint y: 216, endPoint x: 1004, endPoint y: 222, distance: 8.4
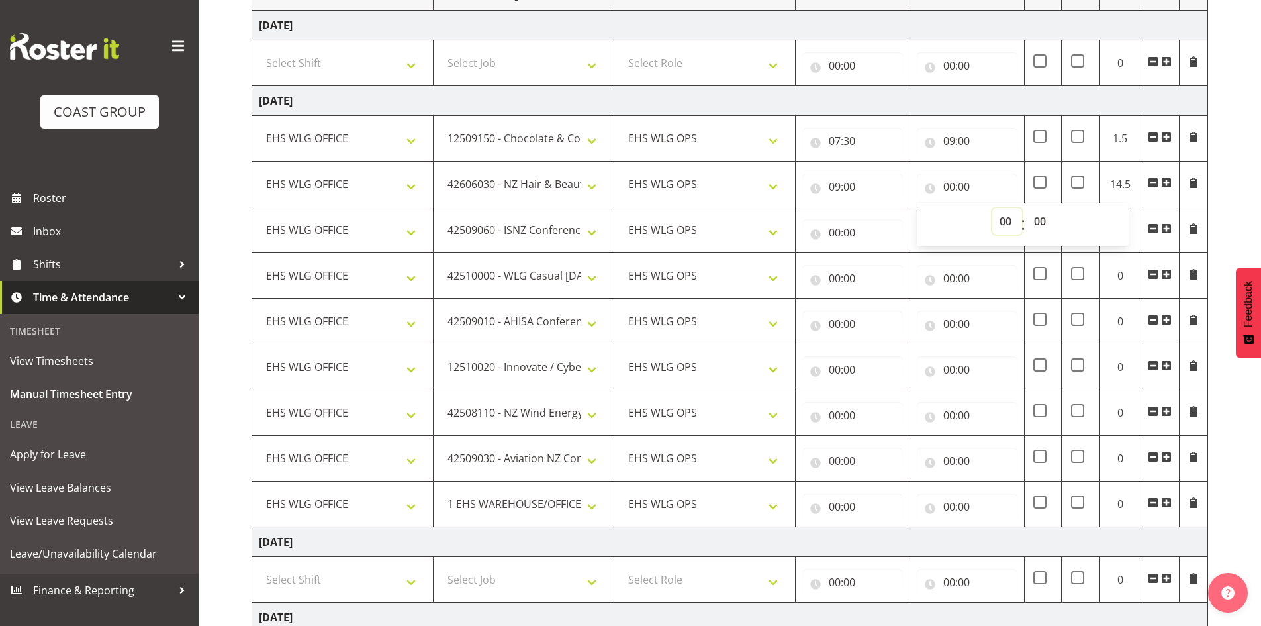
click at [998, 216] on select "00 01 02 03 04 05 06 07 08 09 10 11 12 13 14 15 16 17 18 19 20 21 22 23" at bounding box center [1007, 221] width 30 height 26
select select "9"
click at [992, 208] on select "00 01 02 03 04 05 06 07 08 09 10 11 12 13 14 15 16 17 18 19 20 21 22 23" at bounding box center [1007, 221] width 30 height 26
type input "09:00"
click at [1039, 216] on select "00 01 02 03 04 05 06 07 08 09 10 11 12 13 14 15 16 17 18 19 20 21 22 23 24 25 2…" at bounding box center [1042, 221] width 30 height 26
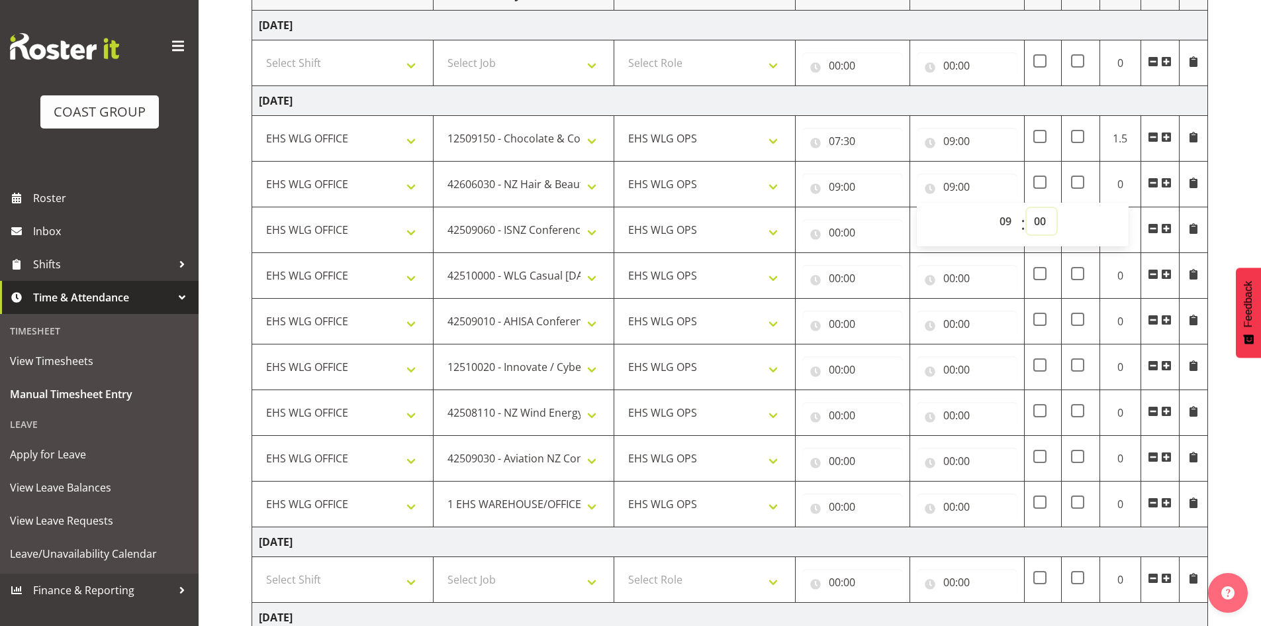
select select "30"
click at [1027, 208] on select "00 01 02 03 04 05 06 07 08 09 10 11 12 13 14 15 16 17 18 19 20 21 22 23 24 25 2…" at bounding box center [1042, 221] width 30 height 26
type input "09:30"
click at [839, 234] on input "00:00" at bounding box center [852, 232] width 101 height 26
click at [884, 269] on select "00 01 02 03 04 05 06 07 08 09 10 11 12 13 14 15 16 17 18 19 20 21 22 23" at bounding box center [893, 267] width 30 height 26
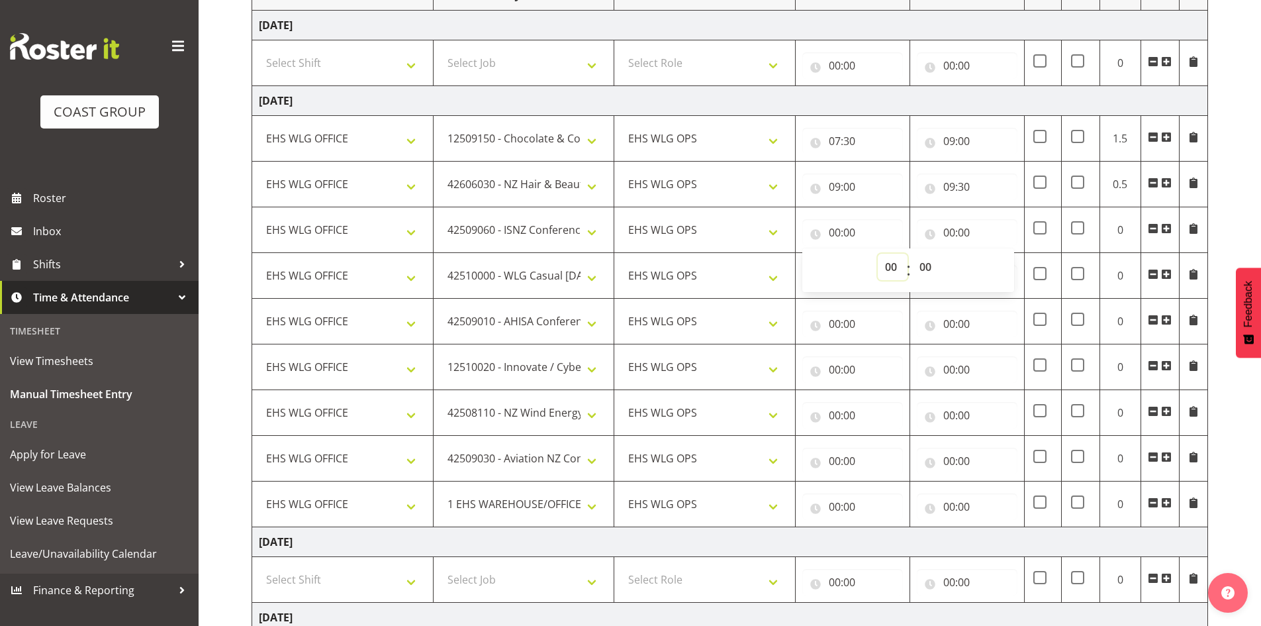
select select "9"
click at [878, 254] on select "00 01 02 03 04 05 06 07 08 09 10 11 12 13 14 15 16 17 18 19 20 21 22 23" at bounding box center [893, 267] width 30 height 26
type input "09:00"
click at [931, 270] on select "00 01 02 03 04 05 06 07 08 09 10 11 12 13 14 15 16 17 18 19 20 21 22 23 24 25 2…" at bounding box center [927, 267] width 30 height 26
select select "30"
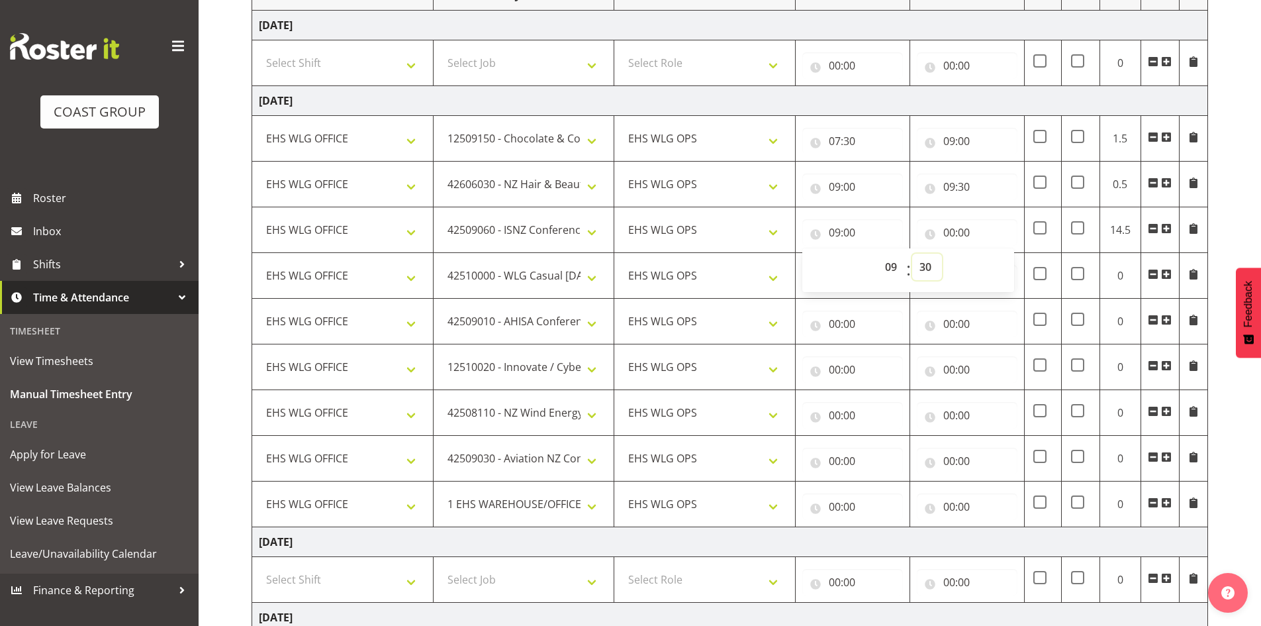
click at [912, 254] on select "00 01 02 03 04 05 06 07 08 09 10 11 12 13 14 15 16 17 18 19 20 21 22 23 24 25 2…" at bounding box center [927, 267] width 30 height 26
type input "09:30"
click at [947, 226] on input "00:00" at bounding box center [967, 232] width 101 height 26
drag, startPoint x: 1006, startPoint y: 265, endPoint x: 1029, endPoint y: 320, distance: 59.6
click at [1007, 265] on select "00 01 02 03 04 05 06 07 08 09 10 11 12 13 14 15 16 17 18 19 20 21 22 23" at bounding box center [1007, 267] width 30 height 26
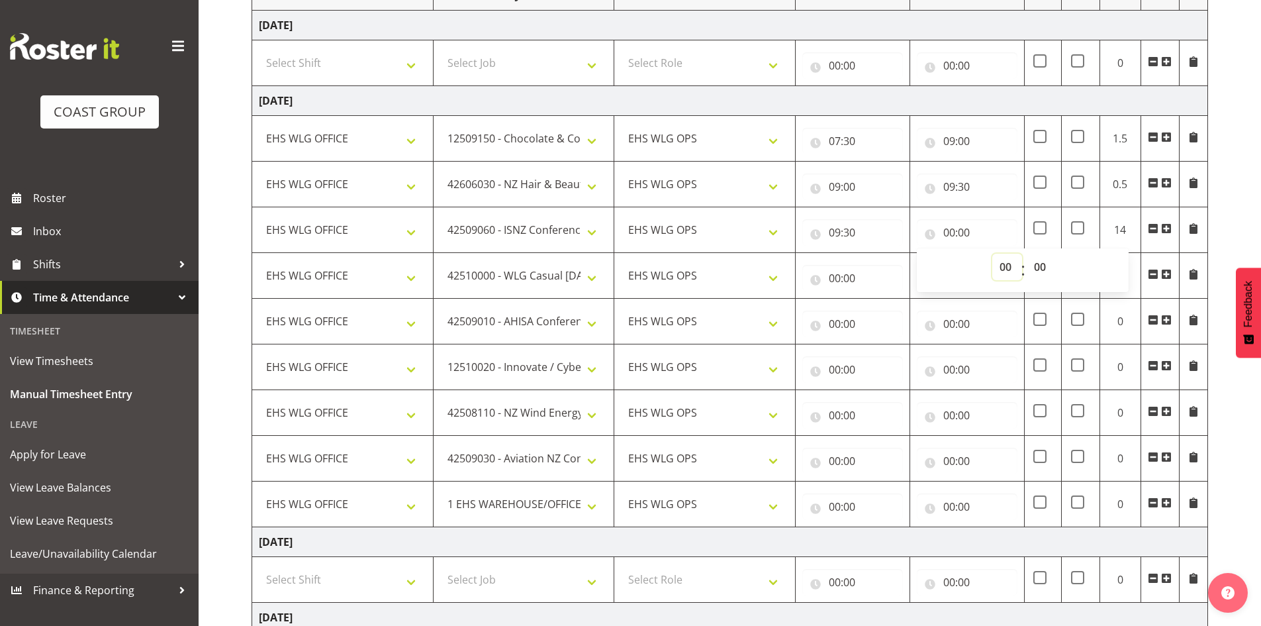
select select "10"
click at [992, 254] on select "00 01 02 03 04 05 06 07 08 09 10 11 12 13 14 15 16 17 18 19 20 21 22 23" at bounding box center [1007, 267] width 30 height 26
type input "10:00"
click at [1041, 267] on select "00 01 02 03 04 05 06 07 08 09 10 11 12 13 14 15 16 17 18 19 20 21 22 23 24 25 2…" at bounding box center [1042, 267] width 30 height 26
select select "30"
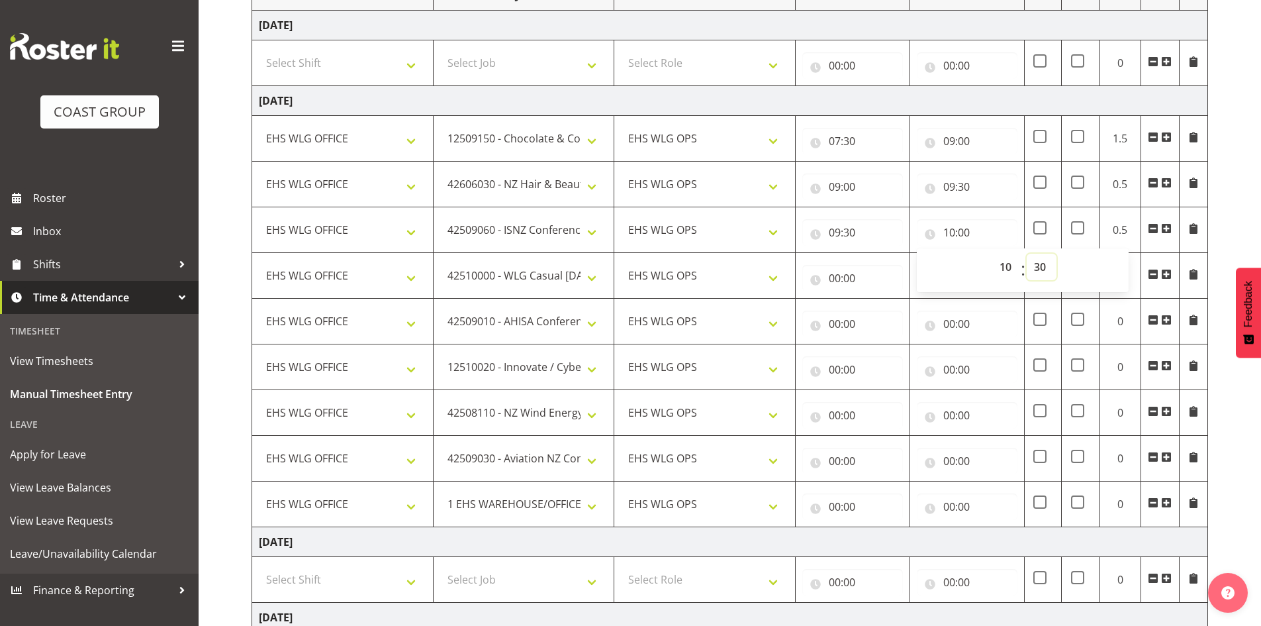
click at [1027, 254] on select "00 01 02 03 04 05 06 07 08 09 10 11 12 13 14 15 16 17 18 19 20 21 22 23 24 25 2…" at bounding box center [1042, 267] width 30 height 26
type input "10:30"
click at [833, 269] on input "00:00" at bounding box center [852, 278] width 101 height 26
click at [894, 307] on select "00 01 02 03 04 05 06 07 08 09 10 11 12 13 14 15 16 17 18 19 20 21 22 23" at bounding box center [893, 312] width 30 height 26
select select "10"
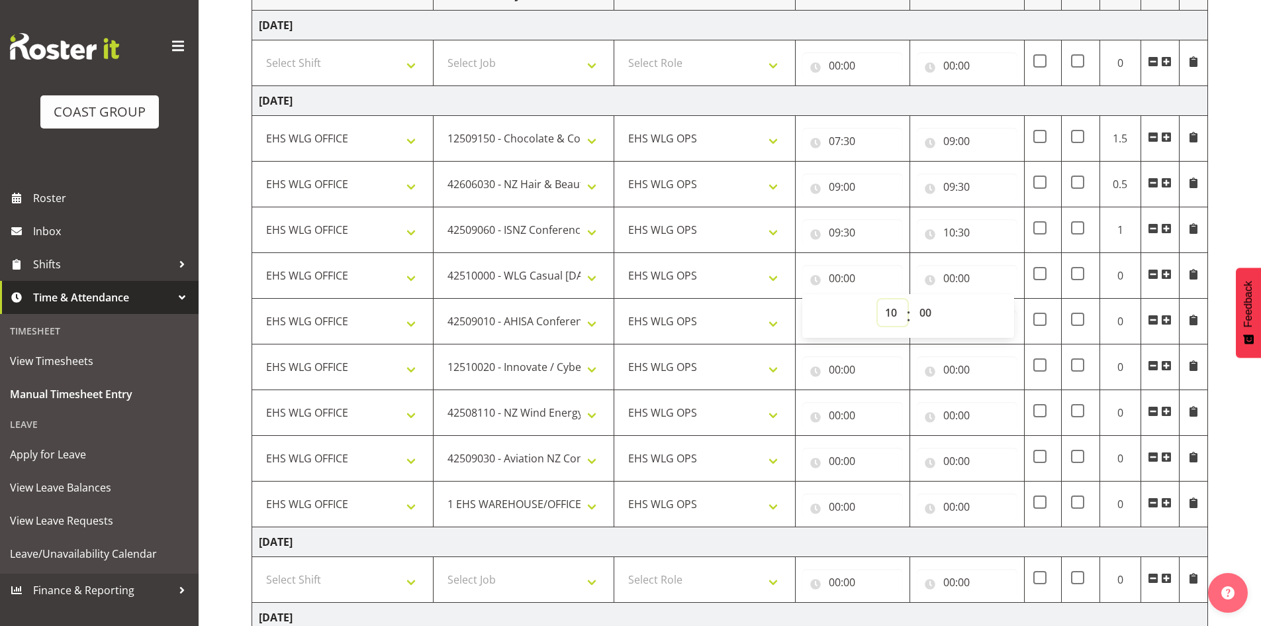
click at [878, 299] on select "00 01 02 03 04 05 06 07 08 09 10 11 12 13 14 15 16 17 18 19 20 21 22 23" at bounding box center [893, 312] width 30 height 26
type input "10:00"
click at [930, 306] on select "00 01 02 03 04 05 06 07 08 09 10 11 12 13 14 15 16 17 18 19 20 21 22 23 24 25 2…" at bounding box center [927, 312] width 30 height 26
select select "30"
click at [912, 299] on select "00 01 02 03 04 05 06 07 08 09 10 11 12 13 14 15 16 17 18 19 20 21 22 23 24 25 2…" at bounding box center [927, 312] width 30 height 26
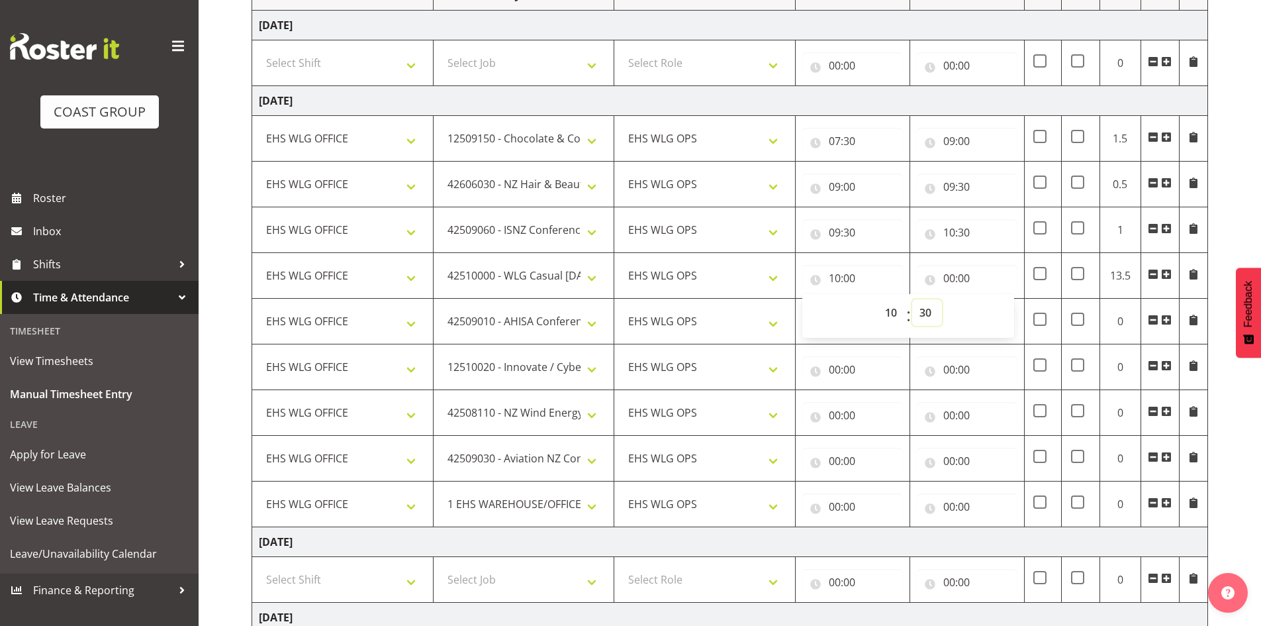
type input "10:30"
click at [954, 273] on input "00:00" at bounding box center [967, 278] width 101 height 26
click at [1014, 313] on select "00 01 02 03 04 05 06 07 08 09 10 11 12 13 14 15 16 17 18 19 20 21 22 23" at bounding box center [1007, 312] width 30 height 26
select select "11"
click at [992, 299] on select "00 01 02 03 04 05 06 07 08 09 10 11 12 13 14 15 16 17 18 19 20 21 22 23" at bounding box center [1007, 312] width 30 height 26
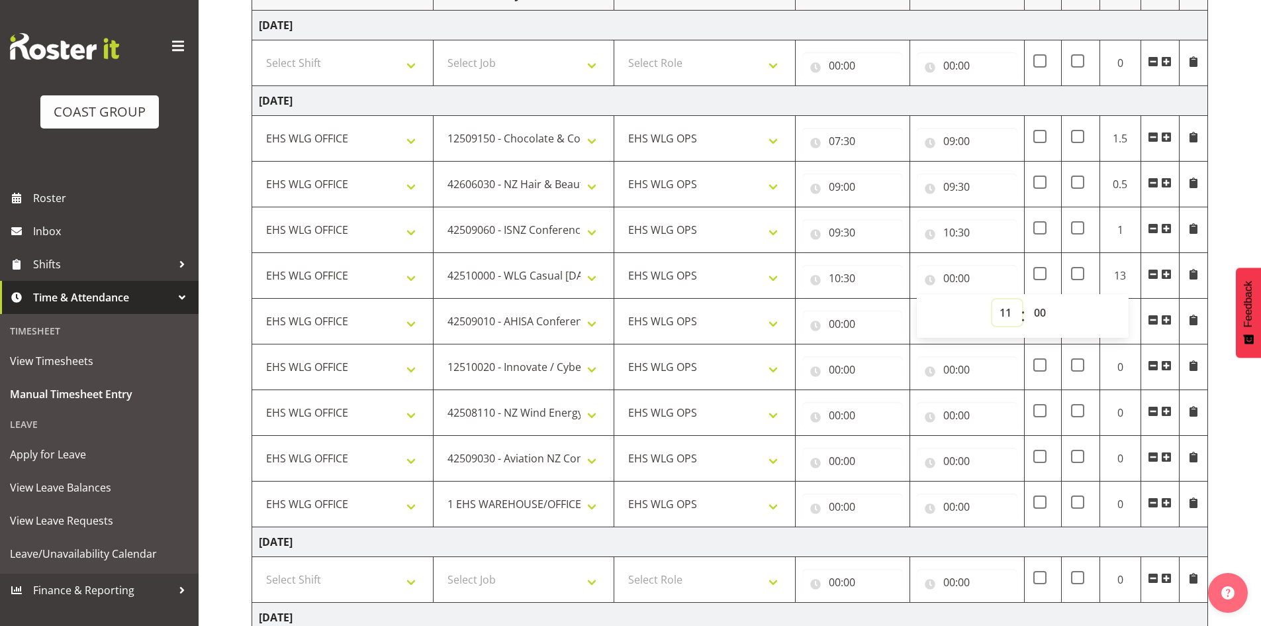
type input "11:00"
click at [1035, 313] on select "00 01 02 03 04 05 06 07 08 09 10 11 12 13 14 15 16 17 18 19 20 21 22 23 24 25 2…" at bounding box center [1042, 312] width 30 height 26
select select "30"
click at [1027, 299] on select "00 01 02 03 04 05 06 07 08 09 10 11 12 13 14 15 16 17 18 19 20 21 22 23 24 25 2…" at bounding box center [1042, 312] width 30 height 26
type input "11:30"
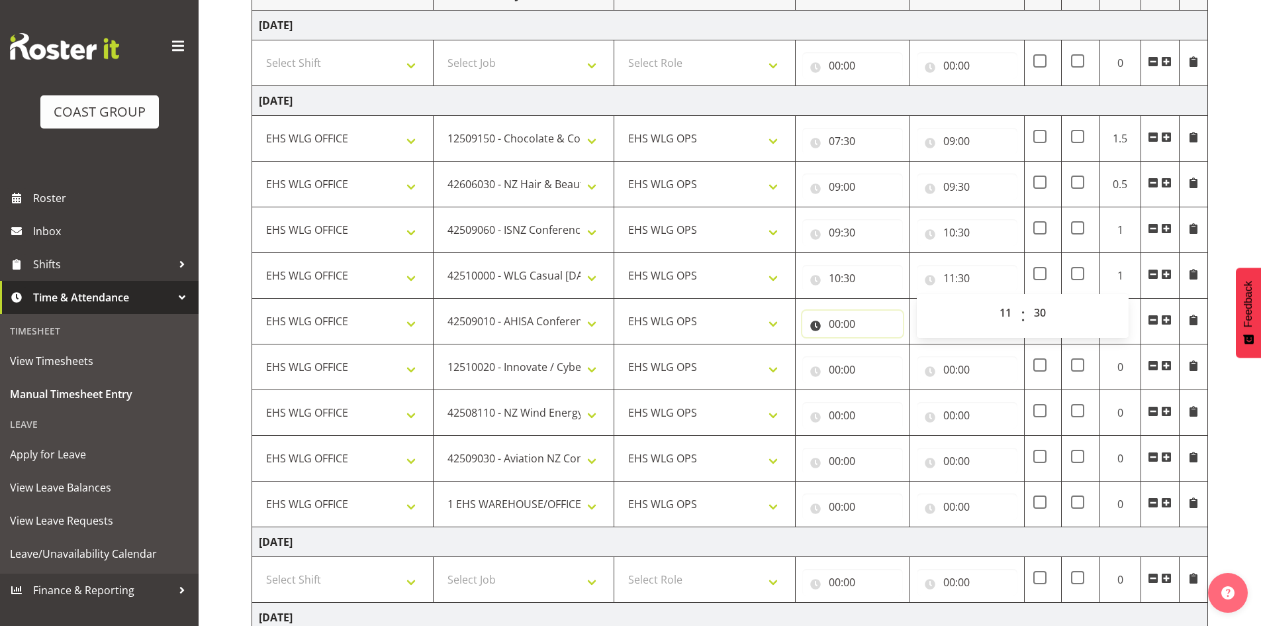
click at [837, 317] on input "00:00" at bounding box center [852, 323] width 101 height 26
click at [888, 354] on select "00 01 02 03 04 05 06 07 08 09 10 11 12 13 14 15 16 17 18 19 20 21 22 23" at bounding box center [893, 358] width 30 height 26
select select "11"
click at [878, 345] on select "00 01 02 03 04 05 06 07 08 09 10 11 12 13 14 15 16 17 18 19 20 21 22 23" at bounding box center [893, 358] width 30 height 26
type input "11:00"
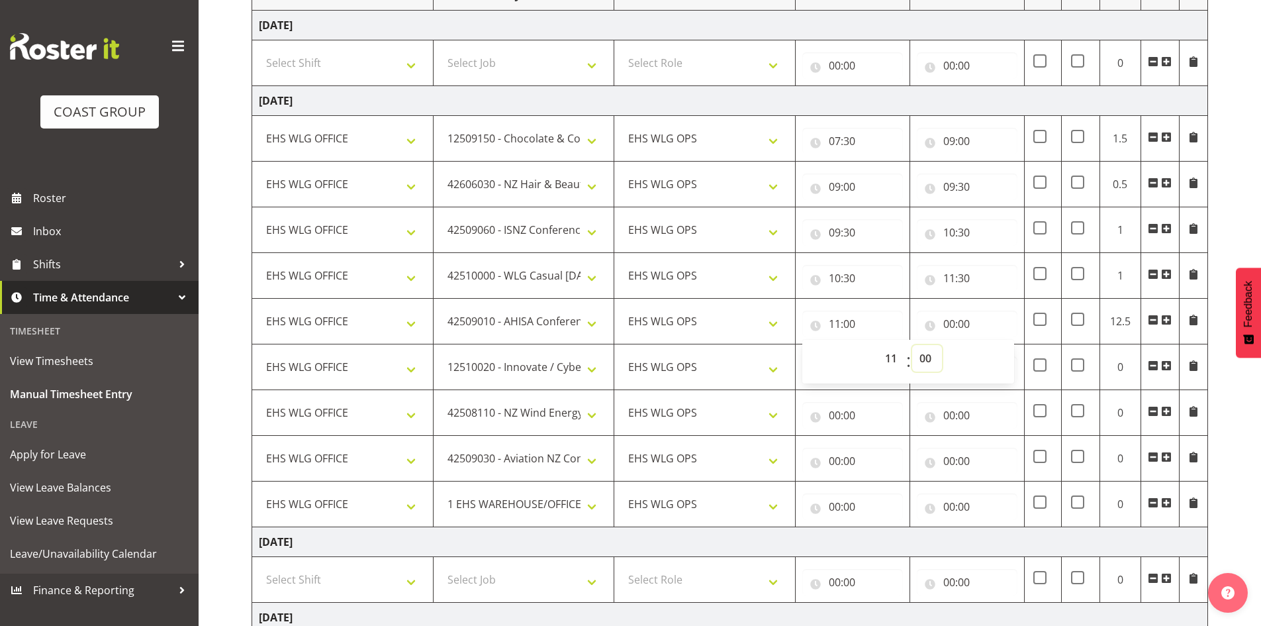
drag, startPoint x: 927, startPoint y: 358, endPoint x: 927, endPoint y: 347, distance: 11.3
click at [927, 358] on select "00 01 02 03 04 05 06 07 08 09 10 11 12 13 14 15 16 17 18 19 20 21 22 23 24 25 2…" at bounding box center [927, 358] width 30 height 26
select select "30"
click at [912, 345] on select "00 01 02 03 04 05 06 07 08 09 10 11 12 13 14 15 16 17 18 19 20 21 22 23 24 25 2…" at bounding box center [927, 358] width 30 height 26
type input "11:30"
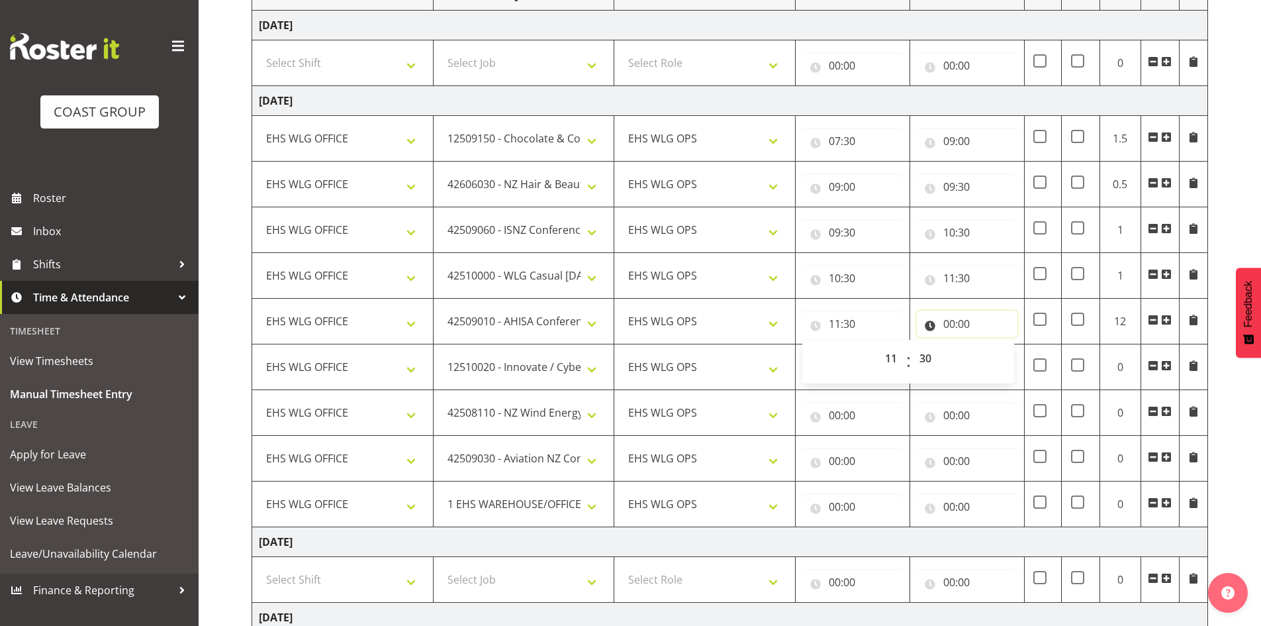
click at [955, 323] on input "00:00" at bounding box center [967, 323] width 101 height 26
click at [1002, 351] on select "00 01 02 03 04 05 06 07 08 09 10 11 12 13 14 15 16 17 18 19 20 21 22 23" at bounding box center [1007, 358] width 30 height 26
select select "12"
click at [992, 345] on select "00 01 02 03 04 05 06 07 08 09 10 11 12 13 14 15 16 17 18 19 20 21 22 23" at bounding box center [1007, 358] width 30 height 26
type input "12:00"
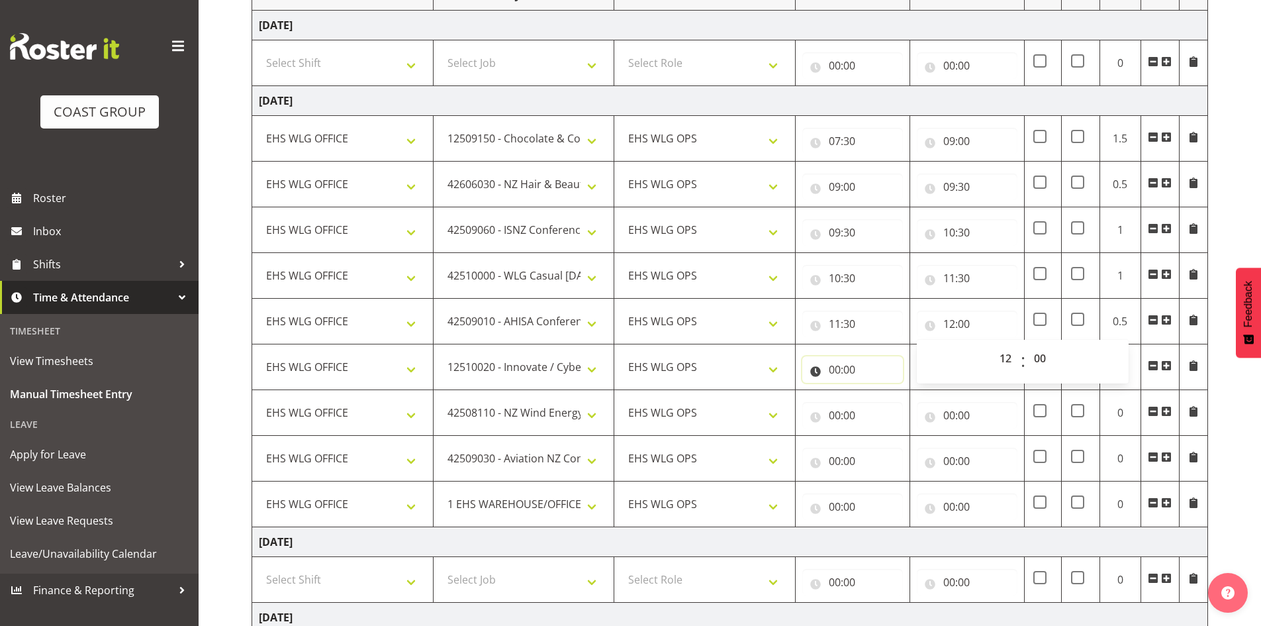
click at [830, 362] on input "00:00" at bounding box center [852, 369] width 101 height 26
click at [889, 395] on select "00 01 02 03 04 05 06 07 08 09 10 11 12 13 14 15 16 17 18 19 20 21 22 23" at bounding box center [893, 404] width 30 height 26
select select "12"
click at [878, 391] on select "00 01 02 03 04 05 06 07 08 09 10 11 12 13 14 15 16 17 18 19 20 21 22 23" at bounding box center [893, 404] width 30 height 26
type input "12:00"
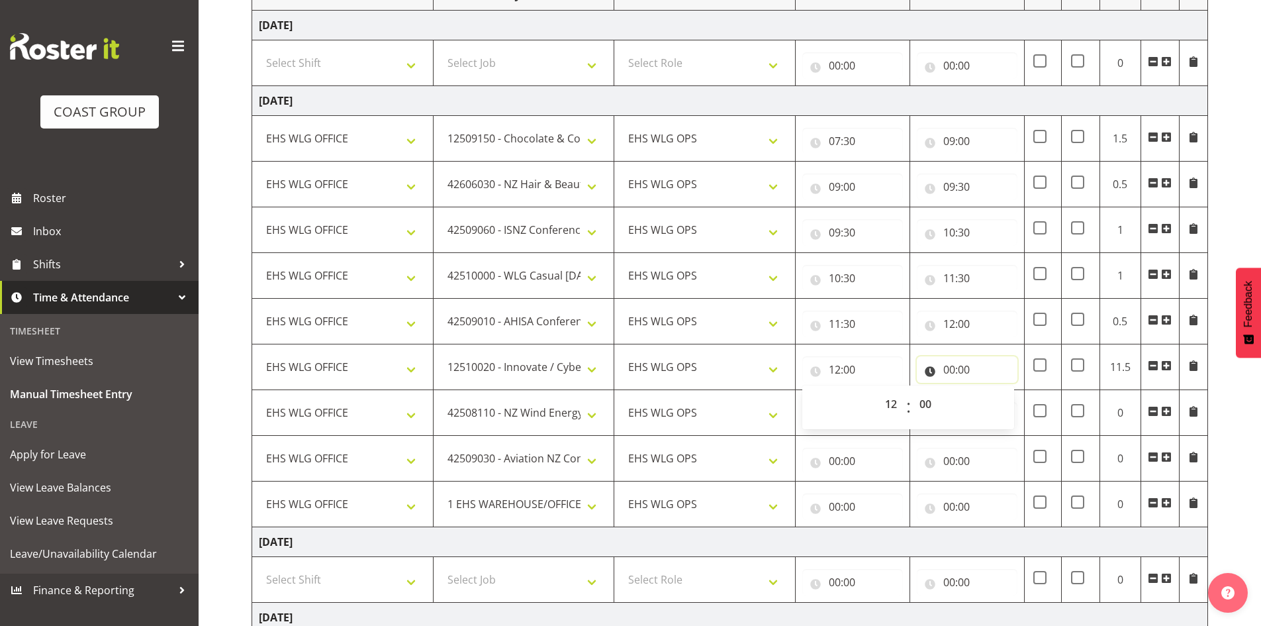
click at [951, 369] on input "00:00" at bounding box center [967, 369] width 101 height 26
drag, startPoint x: 999, startPoint y: 402, endPoint x: 1002, endPoint y: 392, distance: 10.3
click at [999, 401] on select "00 01 02 03 04 05 06 07 08 09 10 11 12 13 14 15 16 17 18 19 20 21 22 23" at bounding box center [1007, 404] width 30 height 26
select select "14"
click at [992, 391] on select "00 01 02 03 04 05 06 07 08 09 10 11 12 13 14 15 16 17 18 19 20 21 22 23" at bounding box center [1007, 404] width 30 height 26
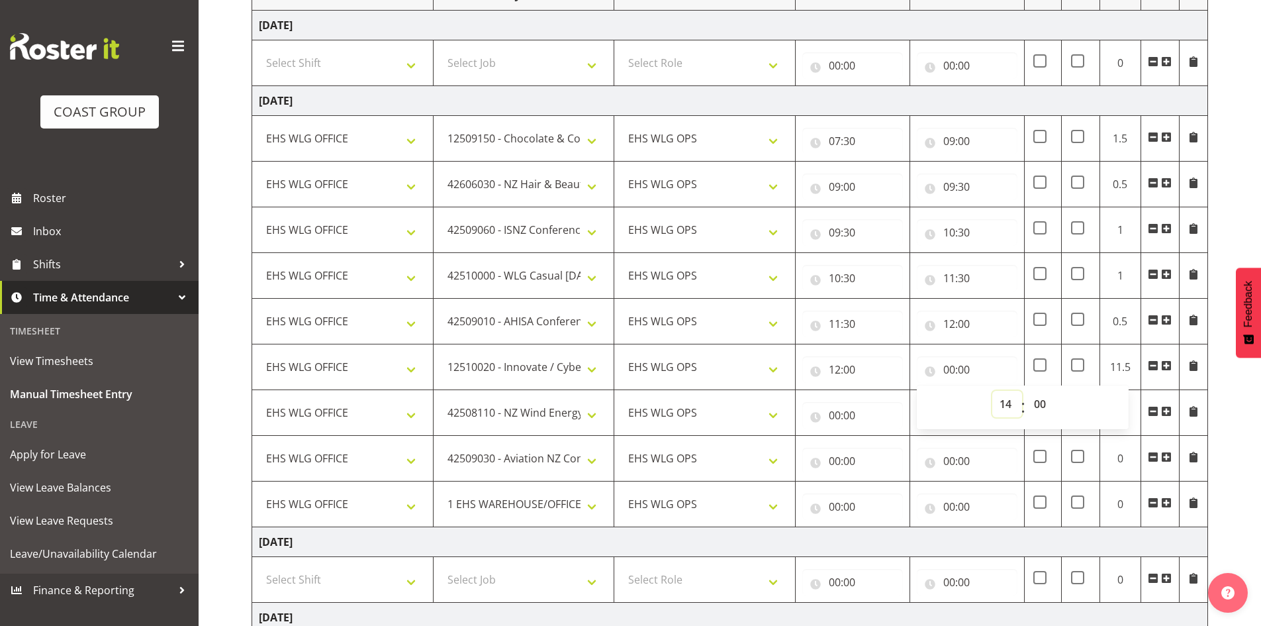
type input "14:00"
click at [824, 407] on input "00:00" at bounding box center [852, 415] width 101 height 26
drag, startPoint x: 888, startPoint y: 446, endPoint x: 888, endPoint y: 436, distance: 9.3
click at [888, 446] on select "00 01 02 03 04 05 06 07 08 09 10 11 12 13 14 15 16 17 18 19 20 21 22 23" at bounding box center [893, 449] width 30 height 26
select select "14"
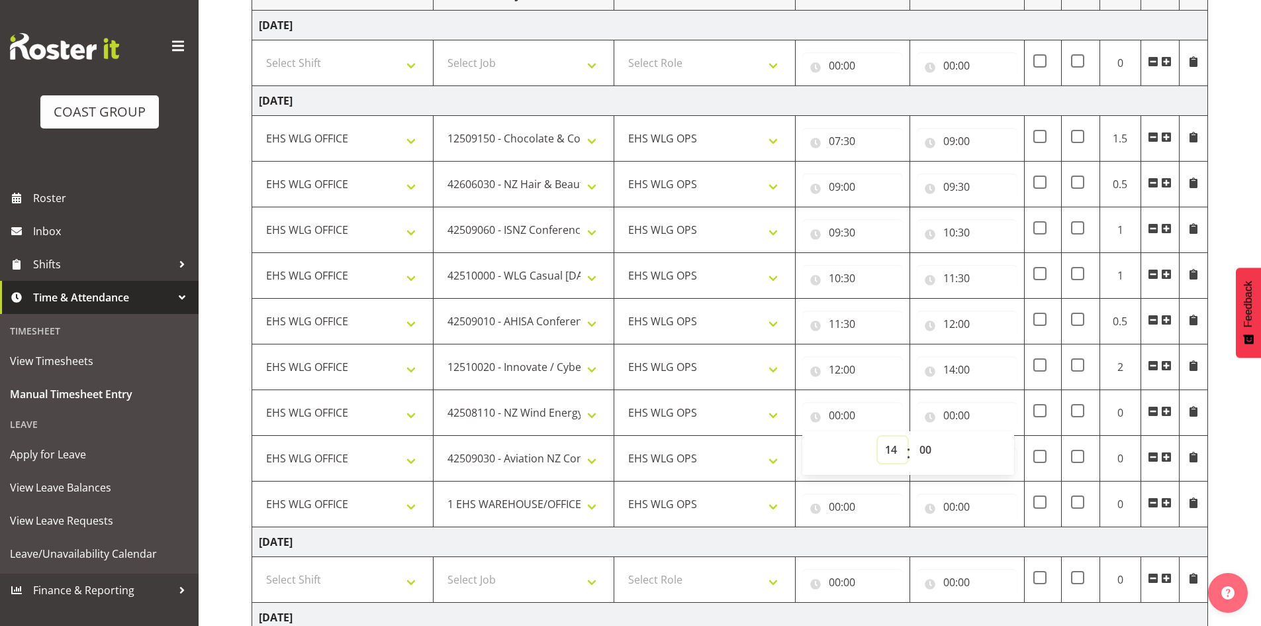
click at [878, 436] on select "00 01 02 03 04 05 06 07 08 09 10 11 12 13 14 15 16 17 18 19 20 21 22 23" at bounding box center [893, 449] width 30 height 26
type input "14:00"
click at [947, 412] on input "00:00" at bounding box center [967, 415] width 101 height 26
click at [994, 438] on select "00 01 02 03 04 05 06 07 08 09 10 11 12 13 14 15 16 17 18 19 20 21 22 23" at bounding box center [1007, 449] width 30 height 26
select select "14"
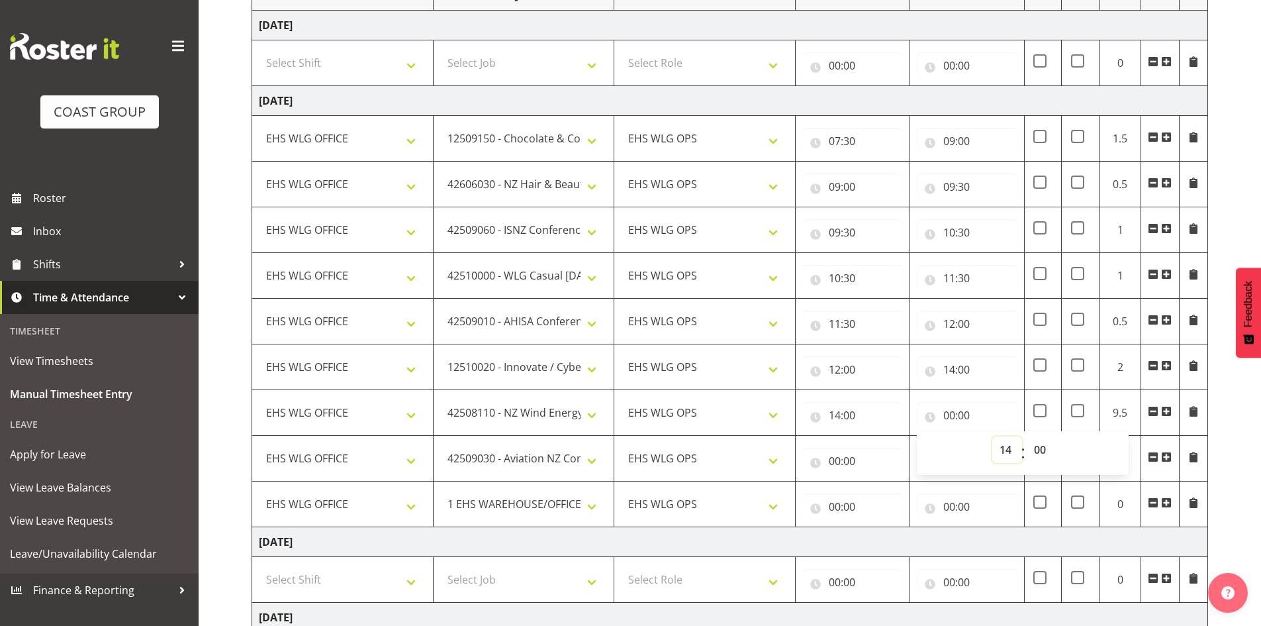
click at [992, 436] on select "00 01 02 03 04 05 06 07 08 09 10 11 12 13 14 15 16 17 18 19 20 21 22 23" at bounding box center [1007, 449] width 30 height 26
type input "14:00"
click at [1031, 444] on select "00 01 02 03 04 05 06 07 08 09 10 11 12 13 14 15 16 17 18 19 20 21 22 23 24 25 2…" at bounding box center [1042, 449] width 30 height 26
select select "30"
click at [1027, 436] on select "00 01 02 03 04 05 06 07 08 09 10 11 12 13 14 15 16 17 18 19 20 21 22 23 24 25 2…" at bounding box center [1042, 449] width 30 height 26
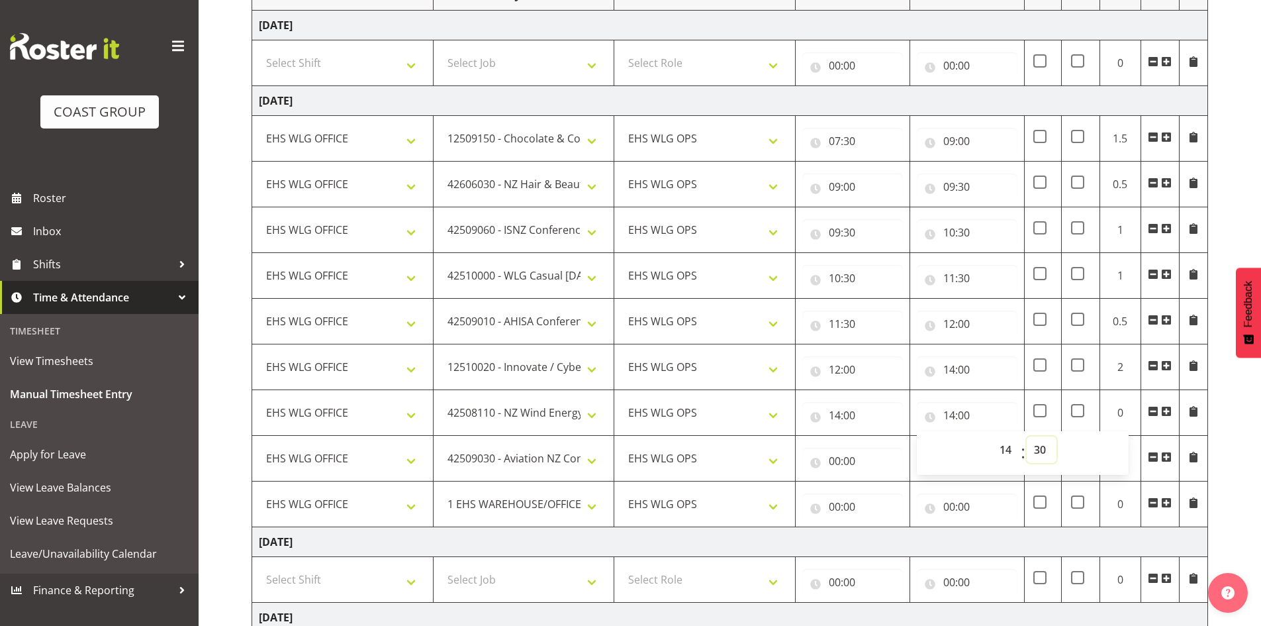
type input "14:30"
click at [835, 458] on input "00:00" at bounding box center [852, 461] width 101 height 26
click at [894, 484] on select "00 01 02 03 04 05 06 07 08 09 10 11 12 13 14 15 16 17 18 19 20 21 22 23" at bounding box center [893, 495] width 30 height 26
select select "14"
click at [878, 482] on select "00 01 02 03 04 05 06 07 08 09 10 11 12 13 14 15 16 17 18 19 20 21 22 23" at bounding box center [893, 495] width 30 height 26
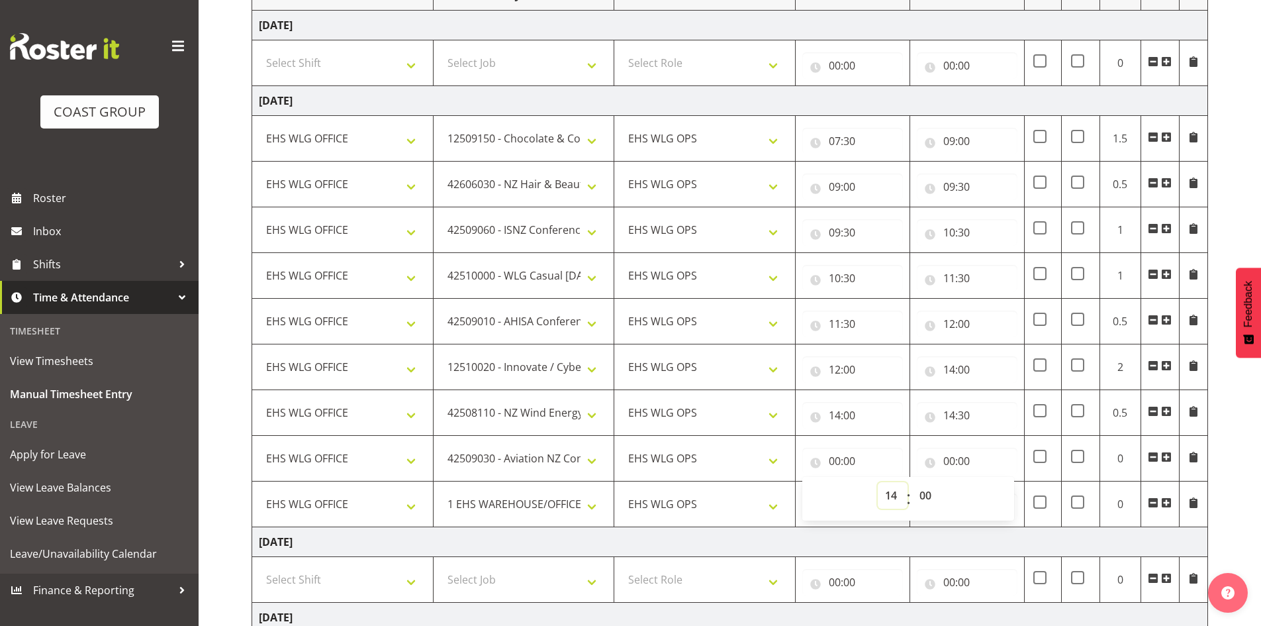
type input "14:00"
click at [925, 485] on select "00 01 02 03 04 05 06 07 08 09 10 11 12 13 14 15 16 17 18 19 20 21 22 23 24 25 2…" at bounding box center [927, 495] width 30 height 26
select select "30"
click at [912, 482] on select "00 01 02 03 04 05 06 07 08 09 10 11 12 13 14 15 16 17 18 19 20 21 22 23 24 25 2…" at bounding box center [927, 495] width 30 height 26
type input "14:30"
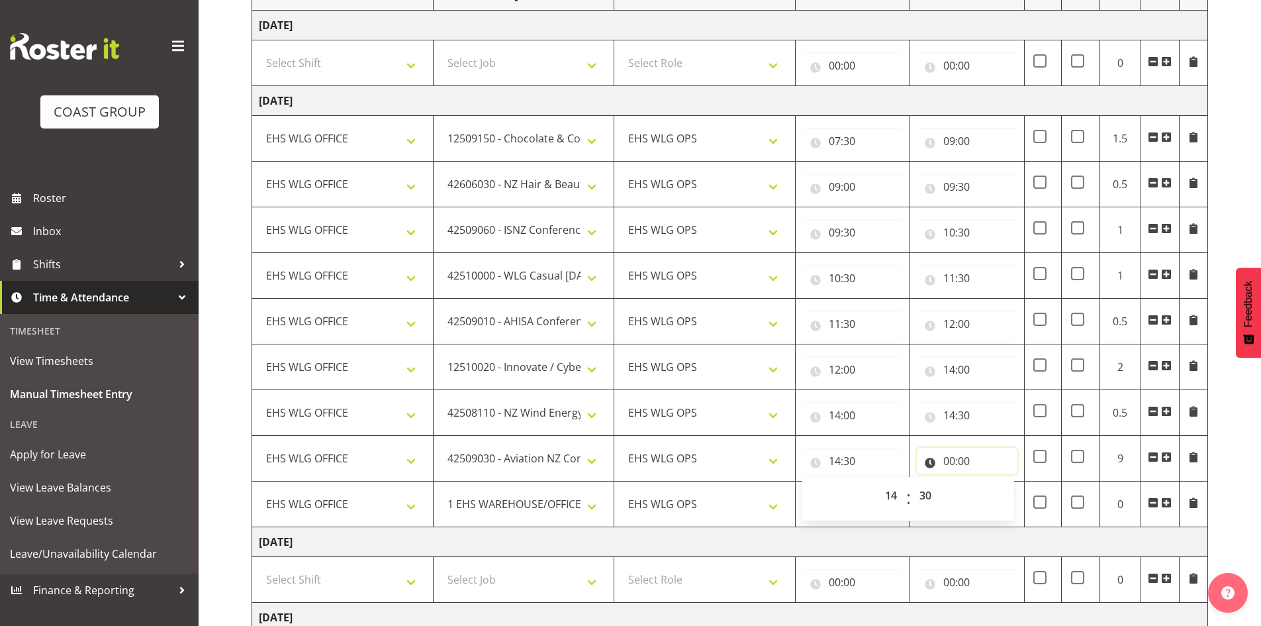
click at [950, 457] on input "00:00" at bounding box center [967, 461] width 101 height 26
click at [1002, 498] on select "00 01 02 03 04 05 06 07 08 09 10 11 12 13 14 15 16 17 18 19 20 21 22 23" at bounding box center [1007, 495] width 30 height 26
select select "15"
click at [992, 482] on select "00 01 02 03 04 05 06 07 08 09 10 11 12 13 14 15 16 17 18 19 20 21 22 23" at bounding box center [1007, 495] width 30 height 26
type input "15:00"
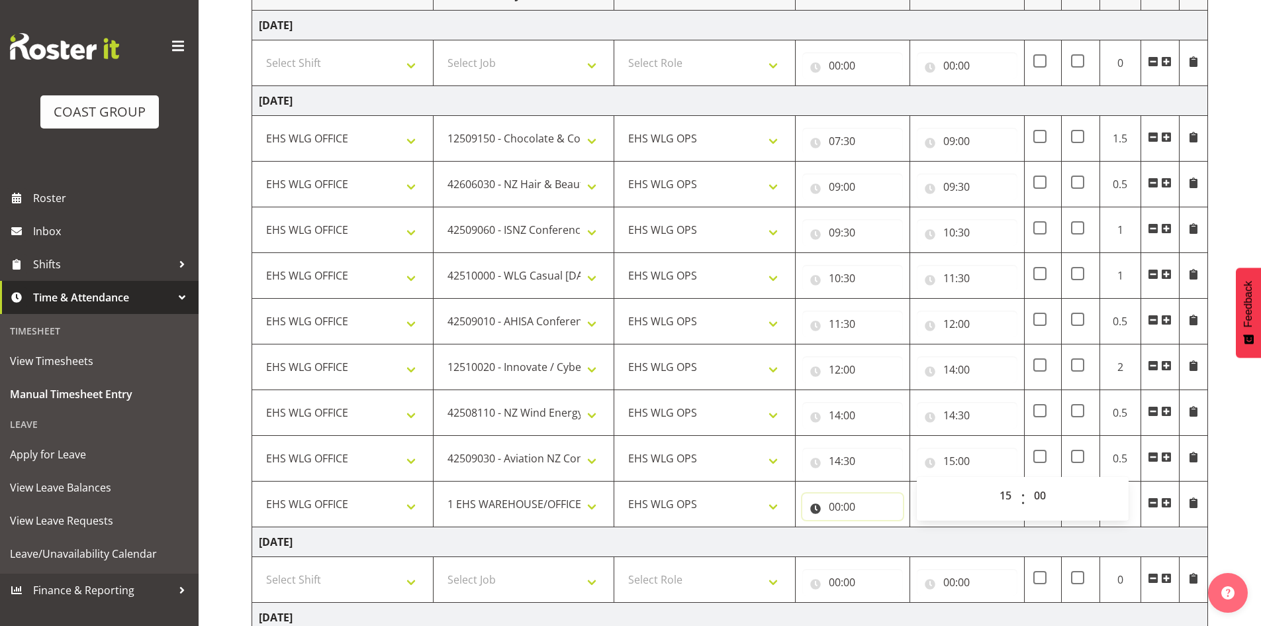
click at [835, 507] on input "00:00" at bounding box center [852, 506] width 101 height 26
click at [886, 530] on select "00 01 02 03 04 05 06 07 08 09 10 11 12 13 14 15 16 17 18 19 20 21 22 23" at bounding box center [893, 541] width 30 height 26
select select "15"
click at [878, 528] on select "00 01 02 03 04 05 06 07 08 09 10 11 12 13 14 15 16 17 18 19 20 21 22 23" at bounding box center [893, 541] width 30 height 26
type input "15:00"
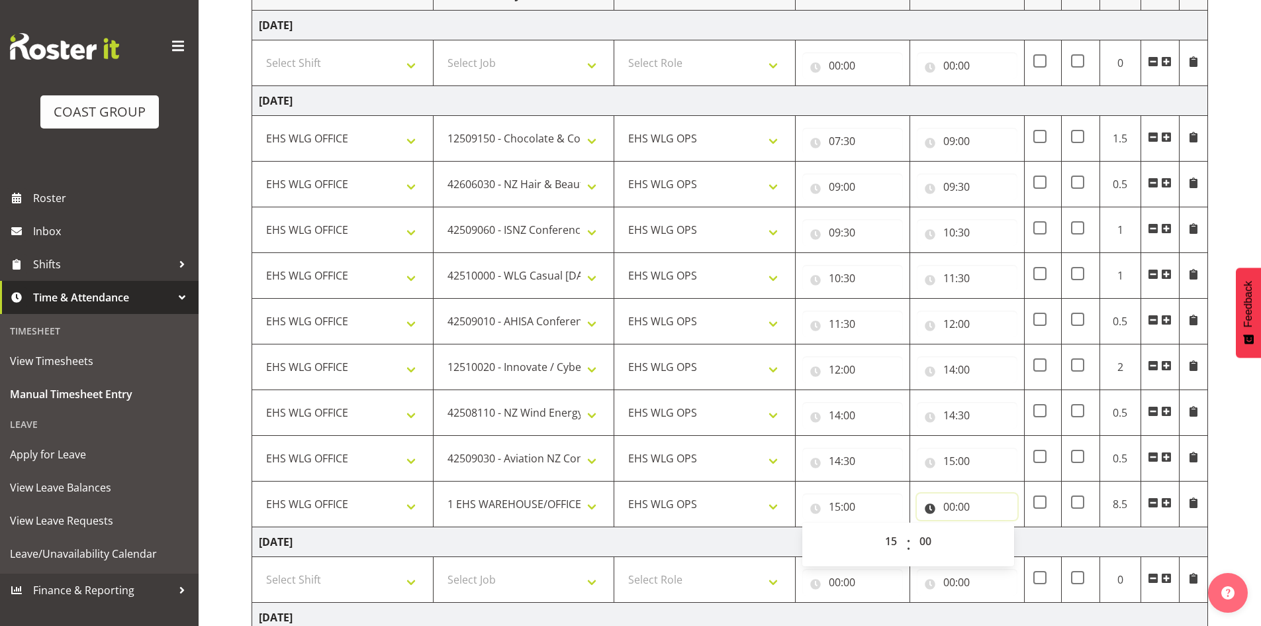
drag, startPoint x: 943, startPoint y: 499, endPoint x: 969, endPoint y: 521, distance: 34.3
click at [943, 500] on input "00:00" at bounding box center [967, 506] width 101 height 26
drag, startPoint x: 998, startPoint y: 536, endPoint x: 998, endPoint y: 528, distance: 7.9
click at [998, 536] on select "00 01 02 03 04 05 06 07 08 09 10 11 12 13 14 15 16 17 18 19 20 21 22 23" at bounding box center [1007, 541] width 30 height 26
select select "16"
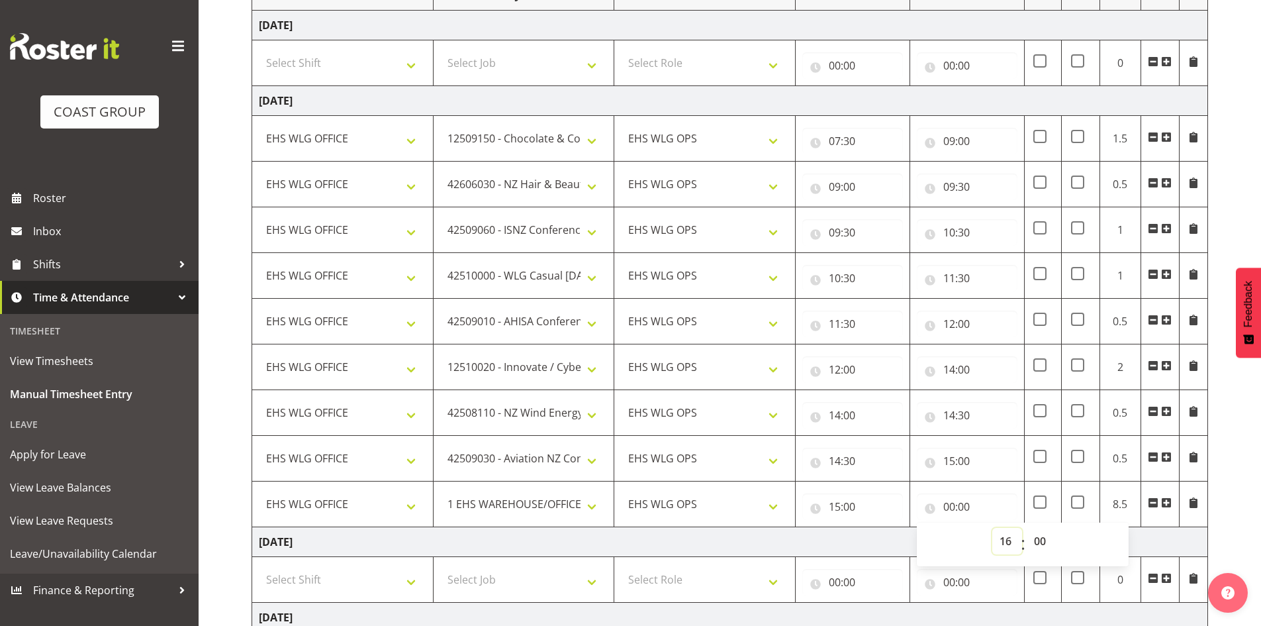
click at [992, 528] on select "00 01 02 03 04 05 06 07 08 09 10 11 12 13 14 15 16 17 18 19 20 21 22 23" at bounding box center [1007, 541] width 30 height 26
type input "16:00"
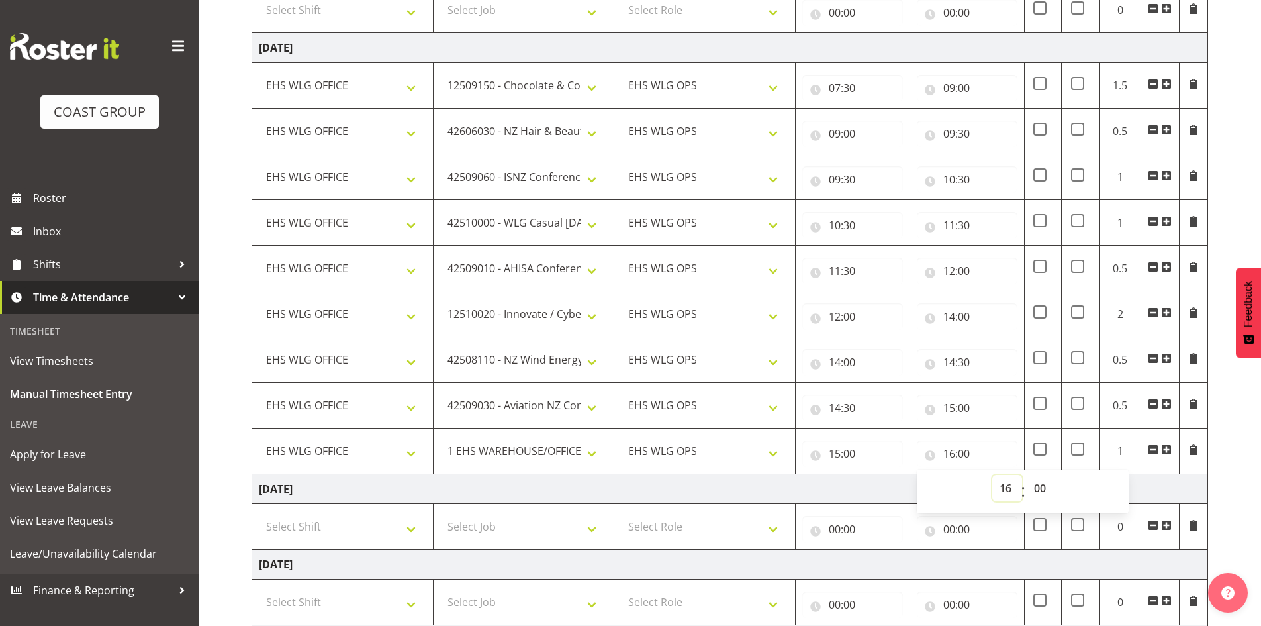
scroll to position [561, 0]
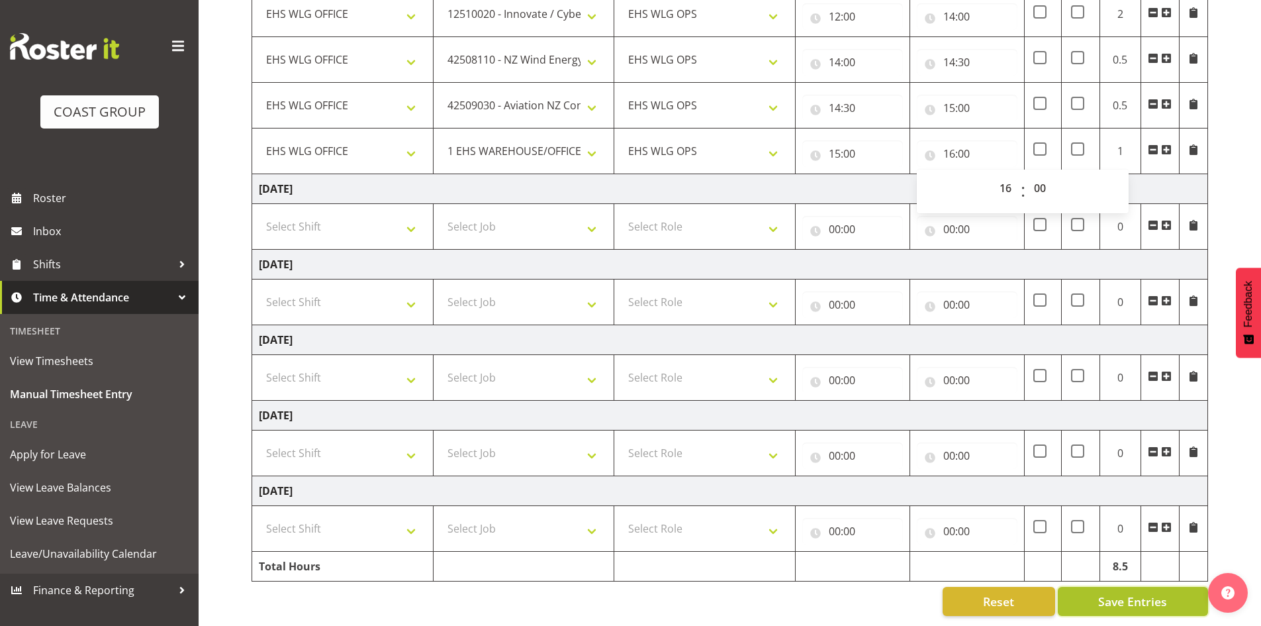
click at [1100, 593] on span "Save Entries" at bounding box center [1132, 601] width 69 height 17
